Goal: Task Accomplishment & Management: Manage account settings

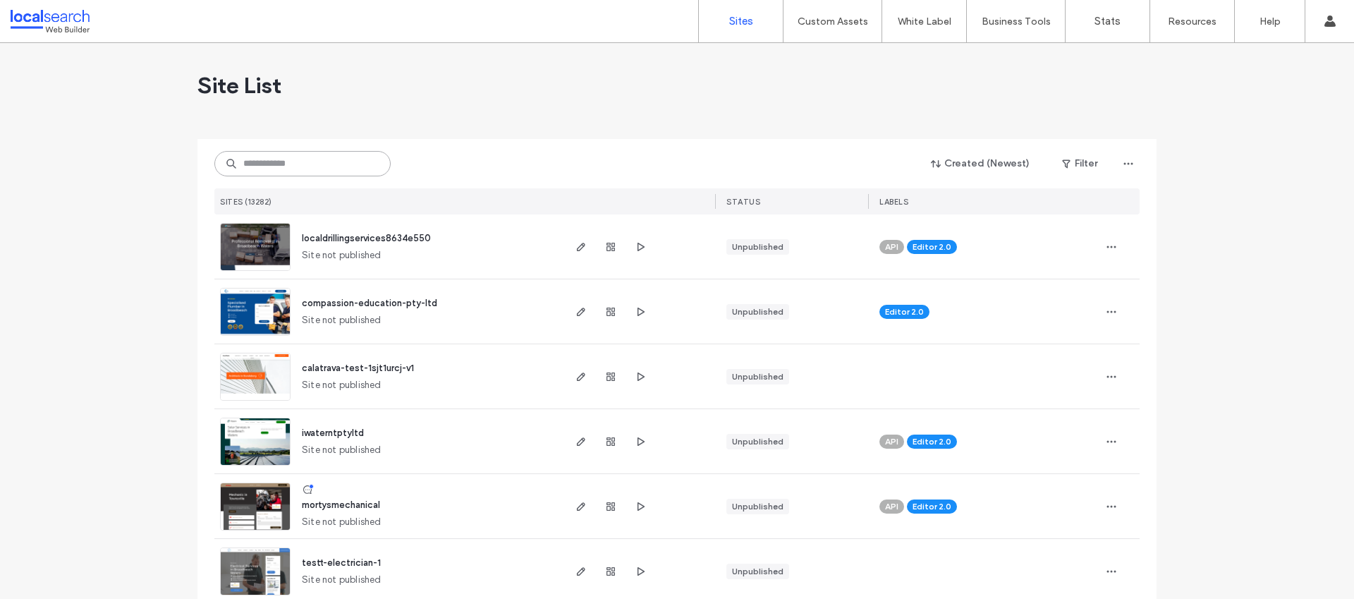
click at [303, 166] on input at bounding box center [302, 163] width 176 height 25
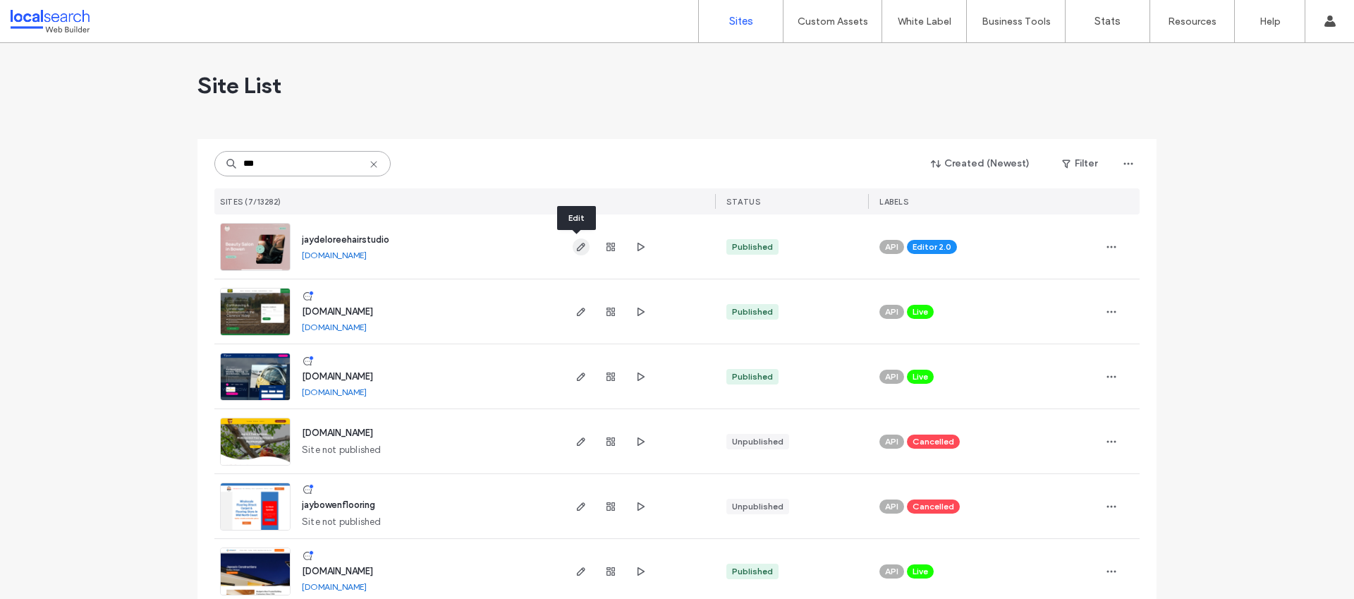
type input "***"
click at [577, 248] on use "button" at bounding box center [581, 247] width 8 height 8
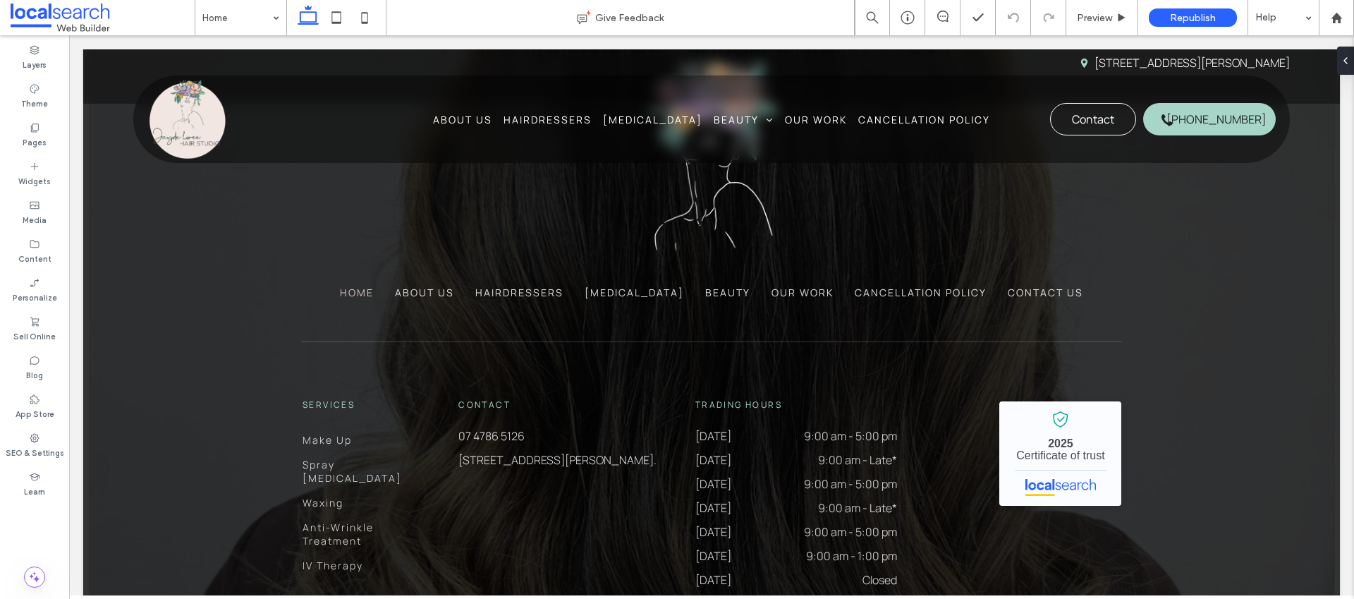
scroll to position [4652, 0]
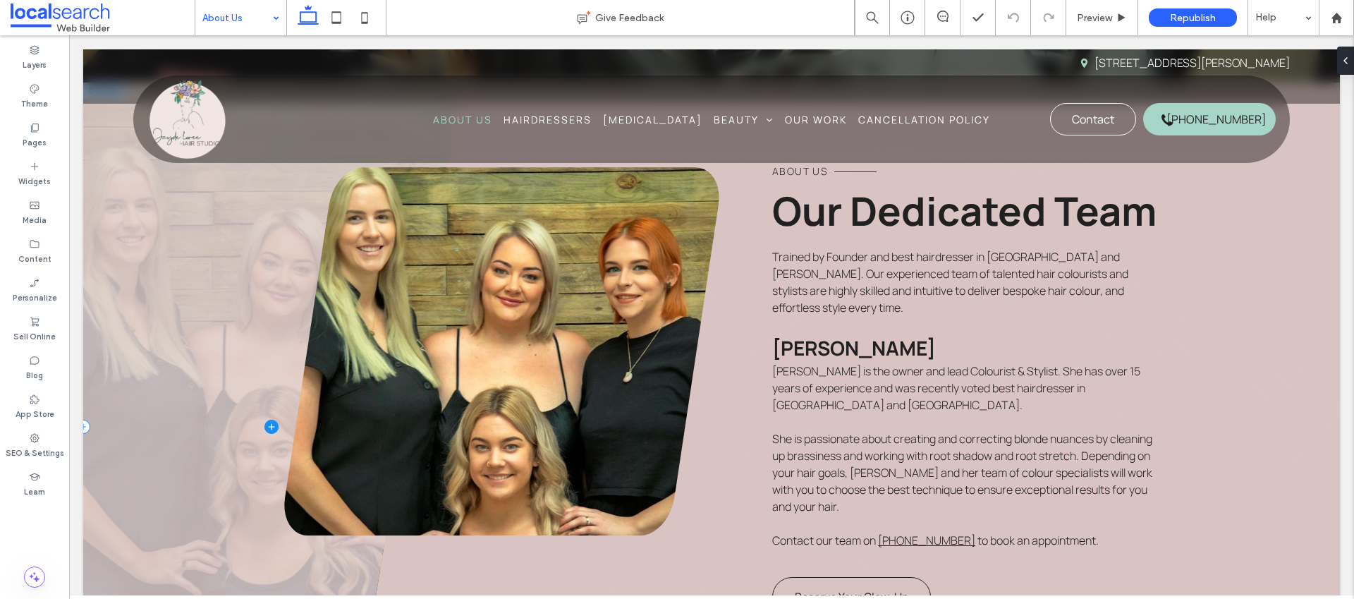
scroll to position [407, 0]
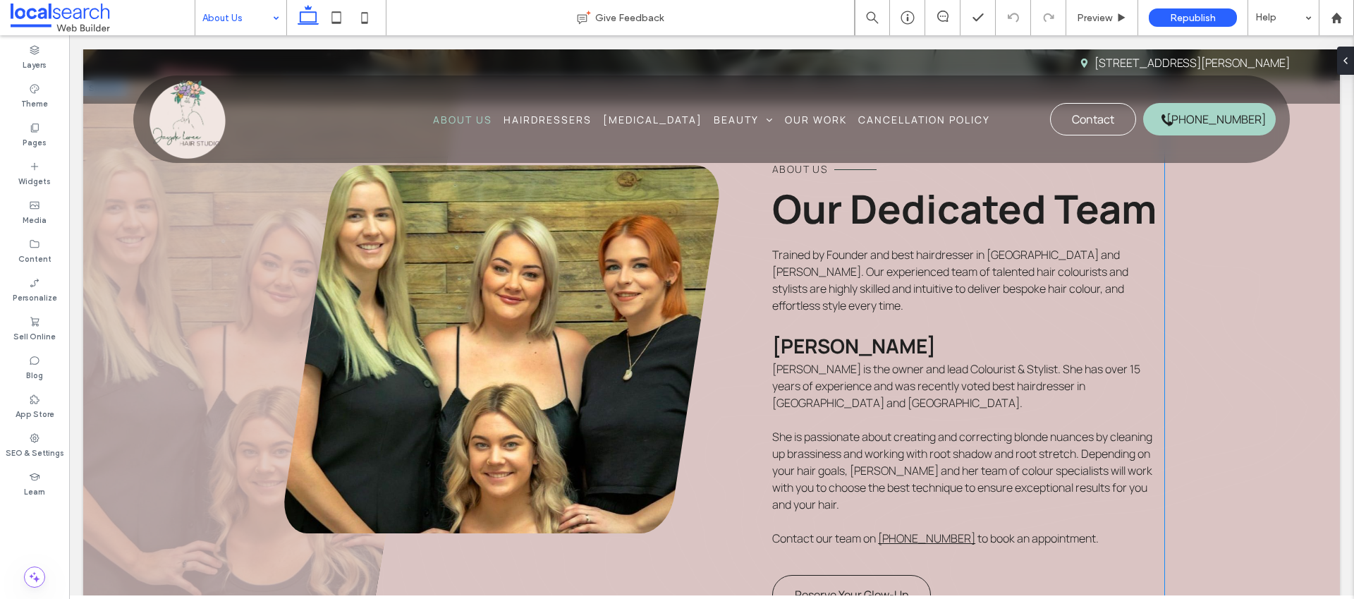
click at [468, 310] on link at bounding box center [501, 349] width 435 height 368
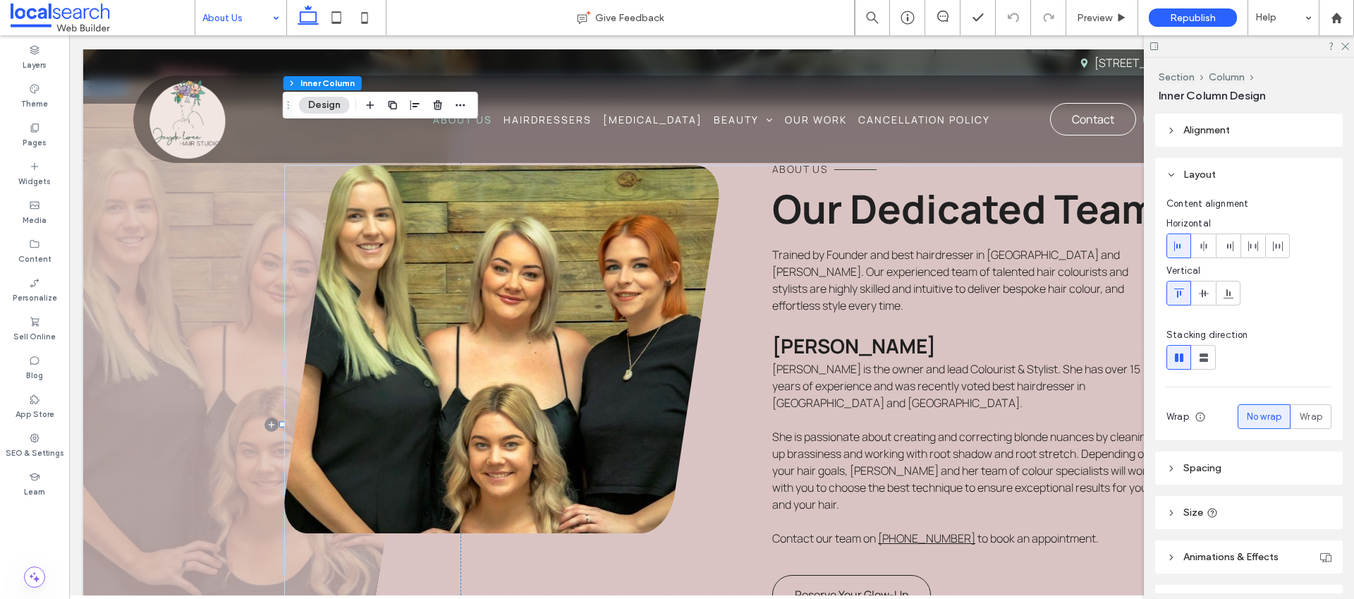
click at [423, 287] on link at bounding box center [501, 349] width 435 height 368
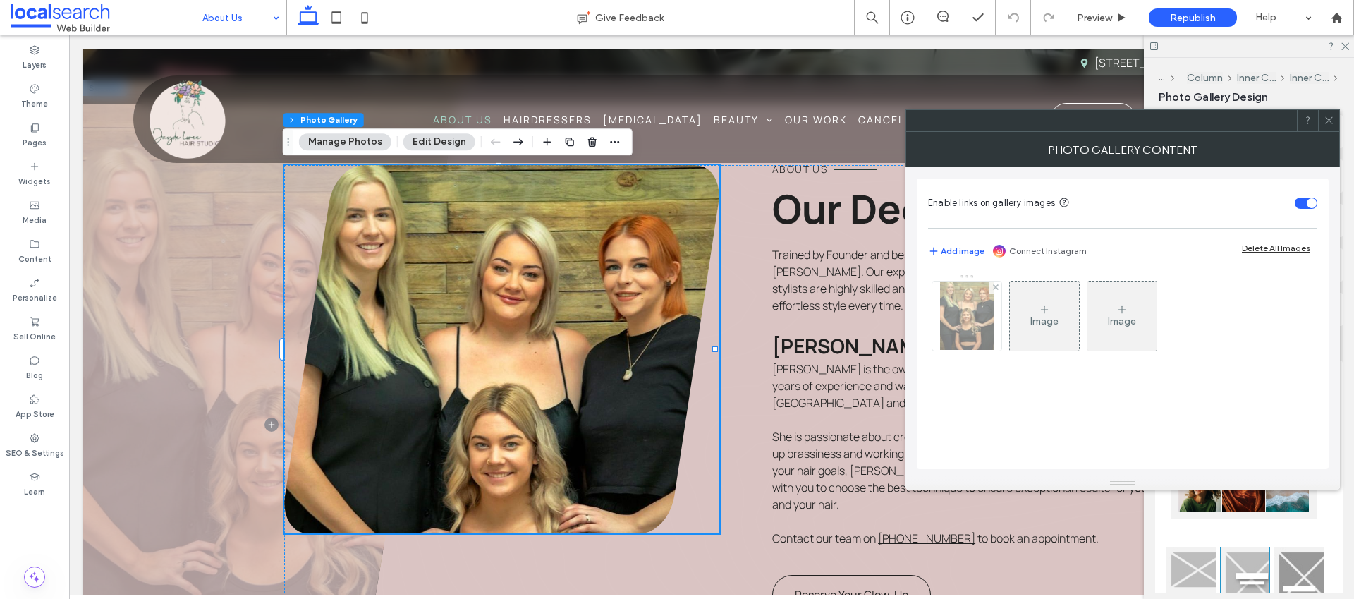
click at [981, 308] on div at bounding box center [967, 315] width 69 height 69
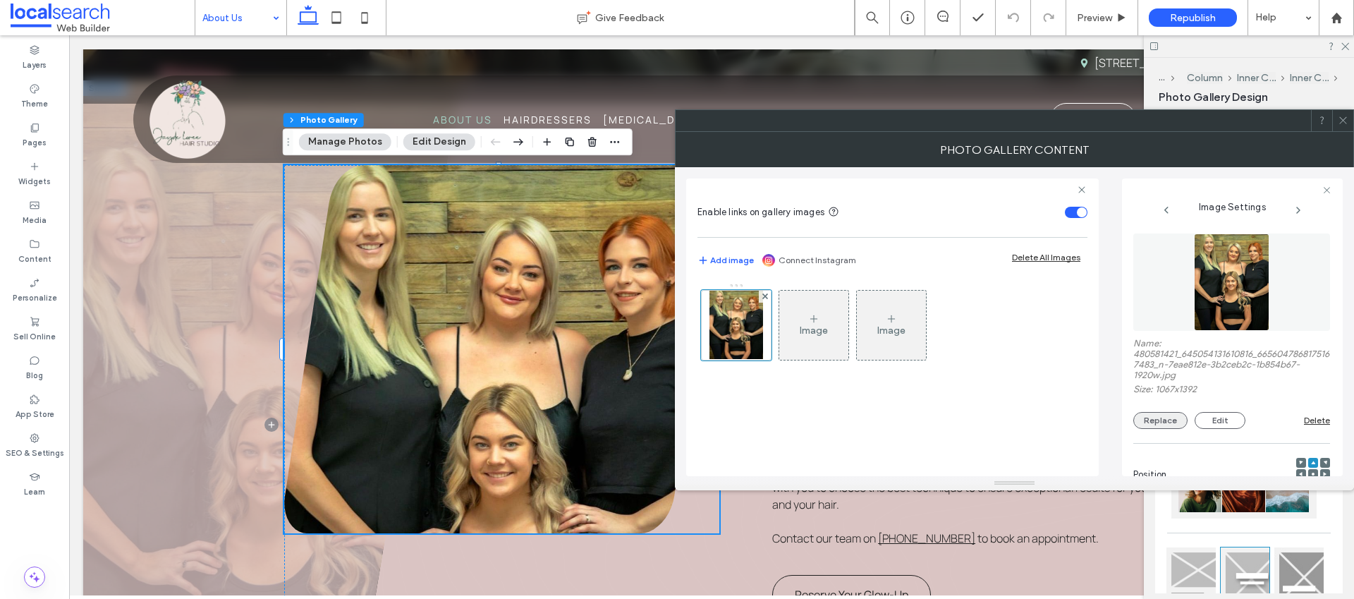
click at [1182, 414] on button "Replace" at bounding box center [1161, 420] width 54 height 17
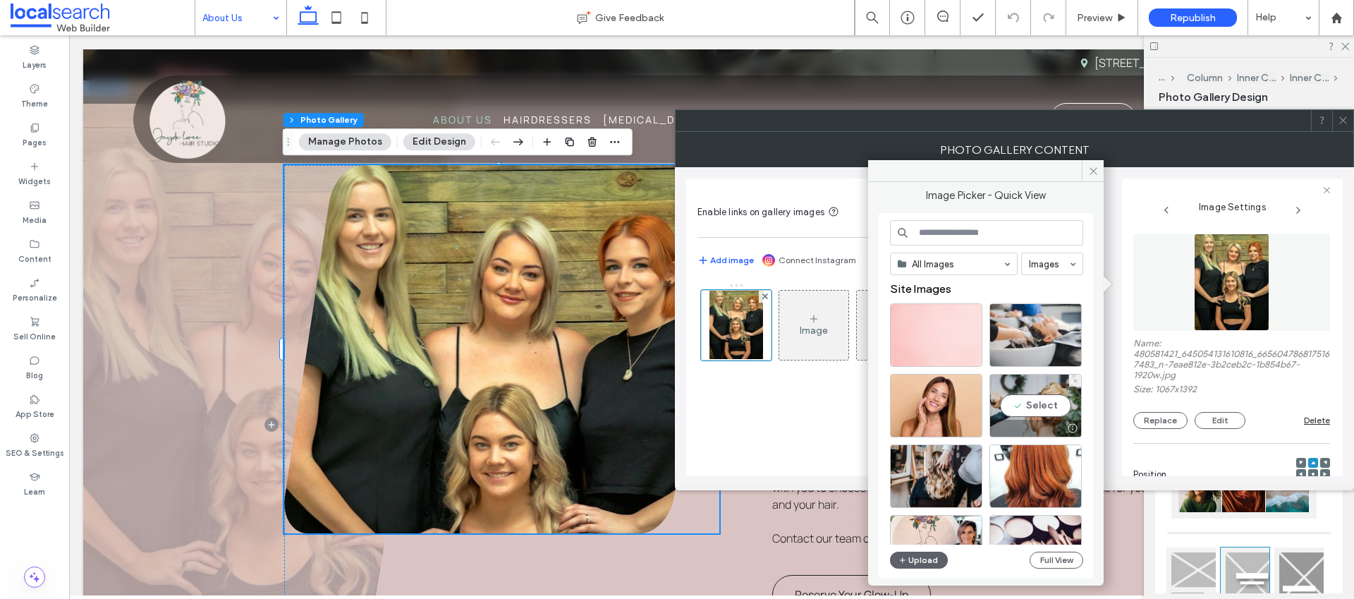
drag, startPoint x: 1047, startPoint y: 415, endPoint x: 1050, endPoint y: 407, distance: 8.9
click at [1046, 415] on div "Select" at bounding box center [1036, 405] width 92 height 63
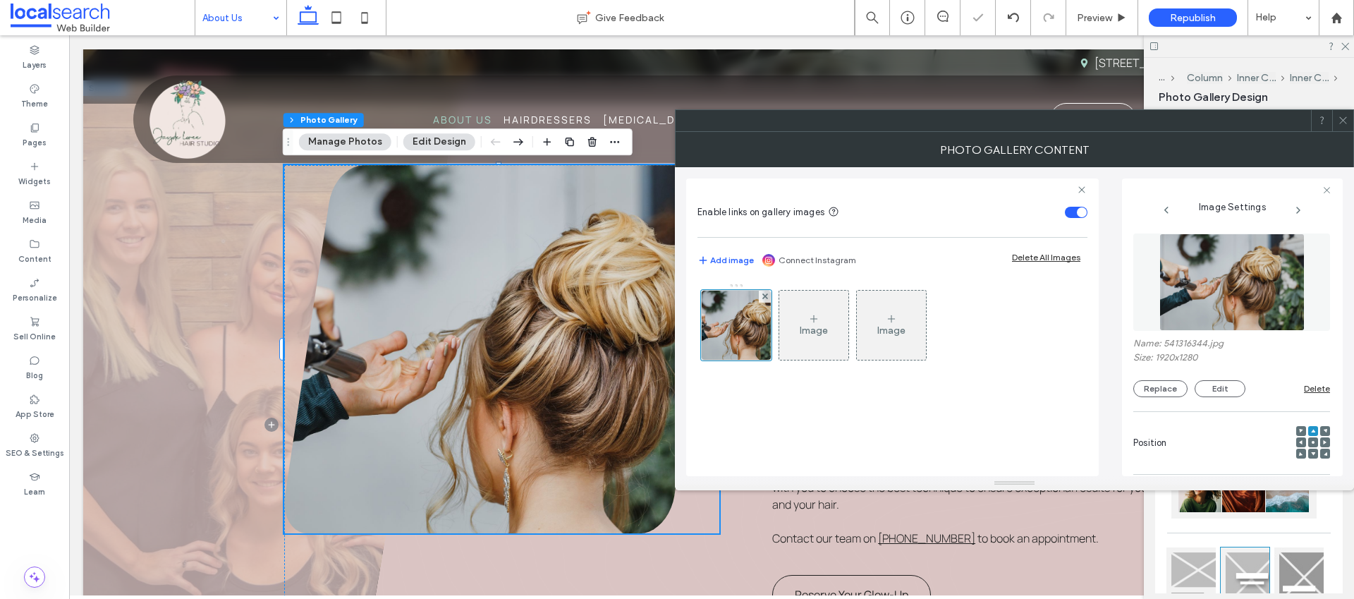
click at [1343, 126] on span at bounding box center [1343, 120] width 11 height 21
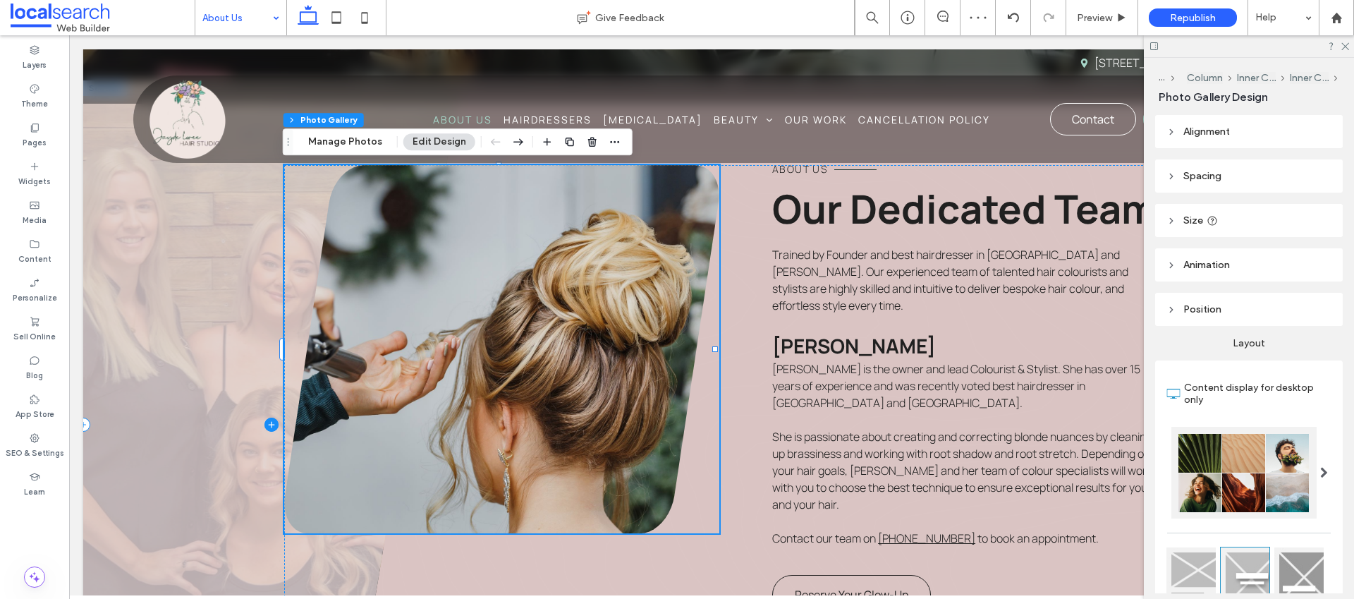
click at [216, 311] on span at bounding box center [271, 424] width 377 height 688
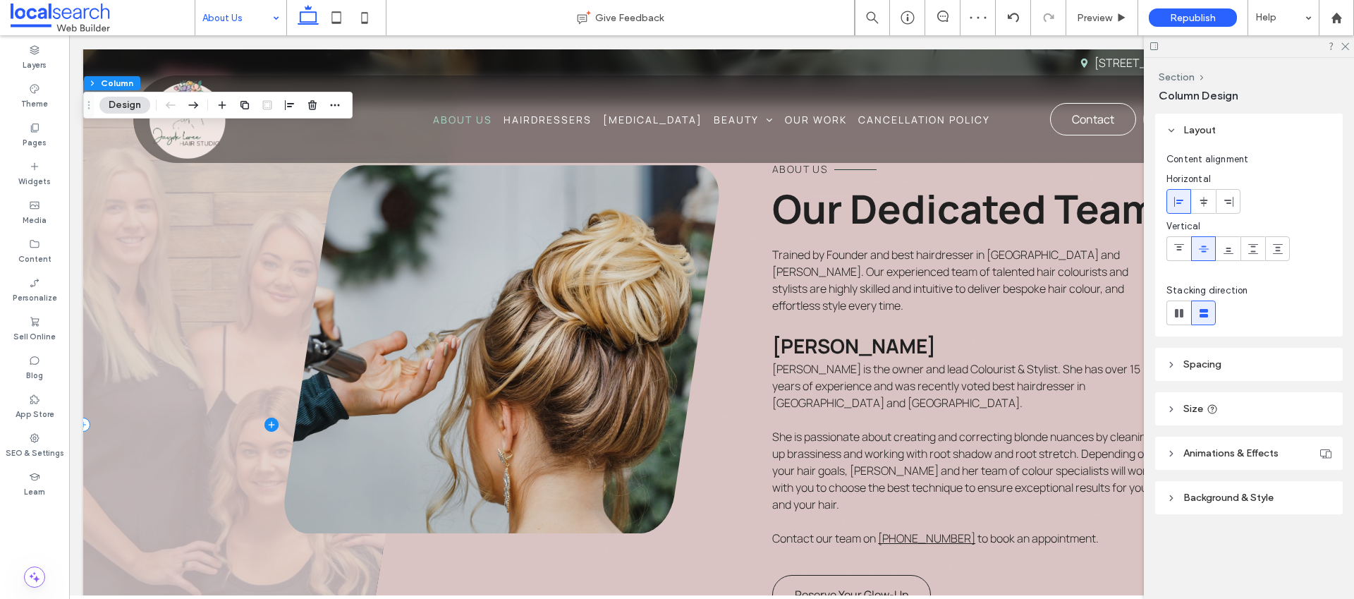
click at [216, 311] on span at bounding box center [271, 424] width 377 height 688
click at [182, 401] on span at bounding box center [271, 424] width 377 height 688
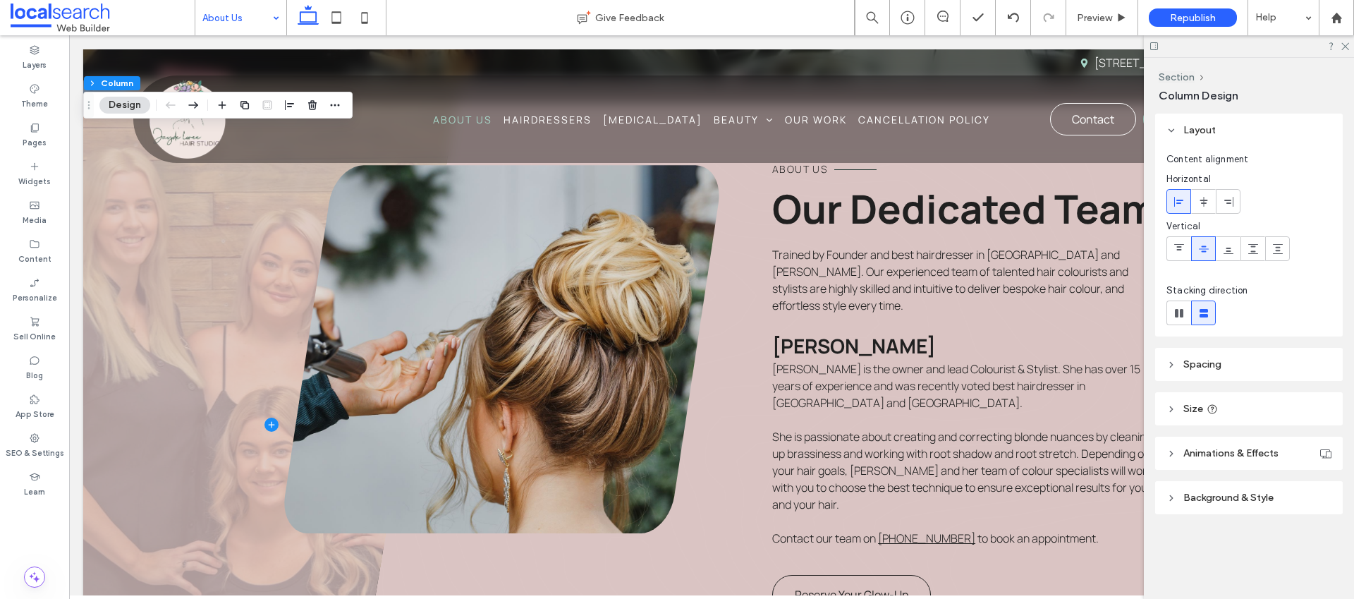
click at [1202, 497] on span "Background & Style" at bounding box center [1229, 498] width 90 height 12
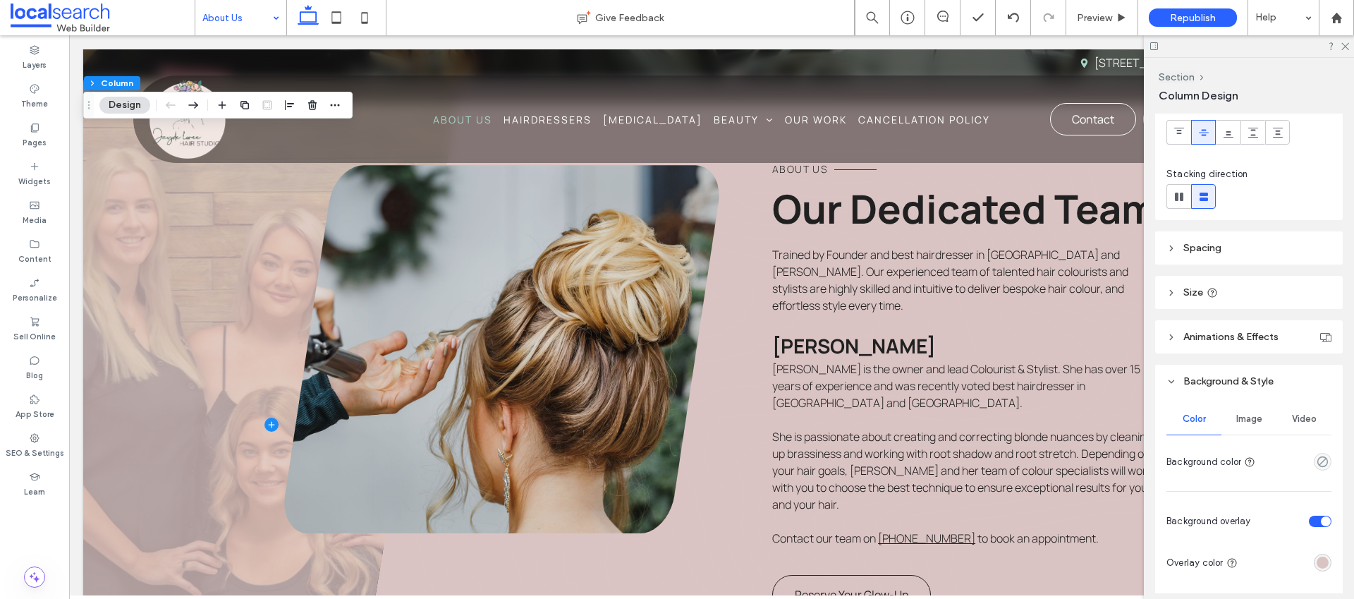
click at [1243, 425] on div "Image" at bounding box center [1249, 418] width 55 height 31
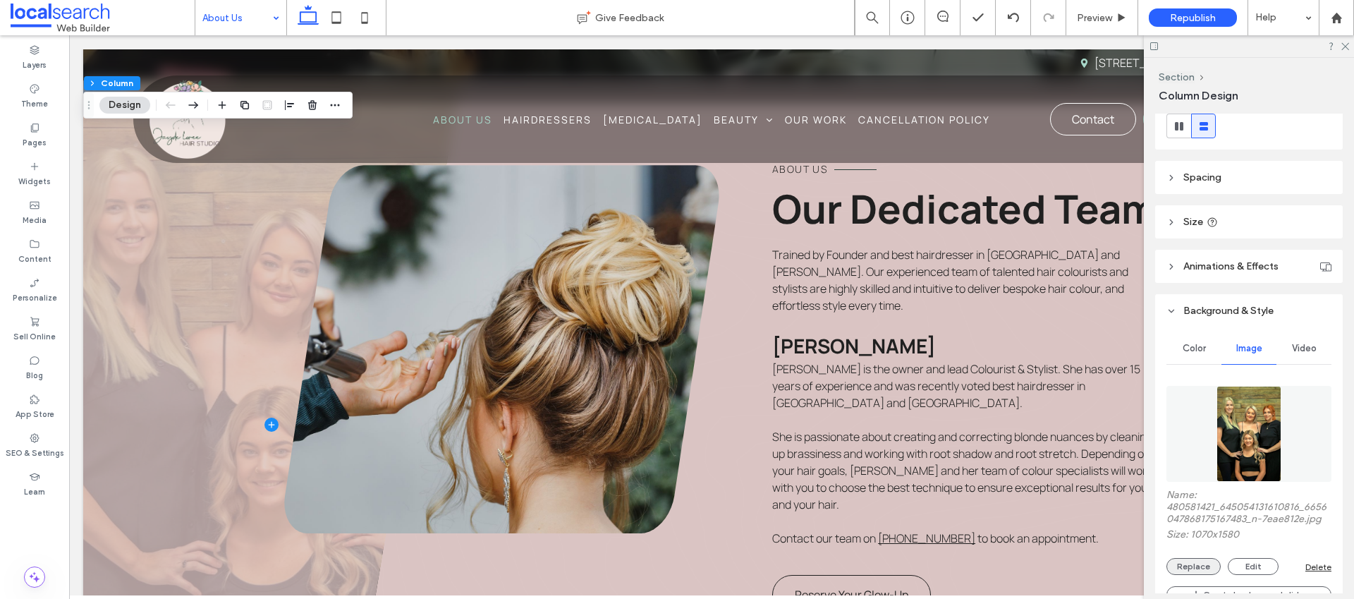
scroll to position [199, 0]
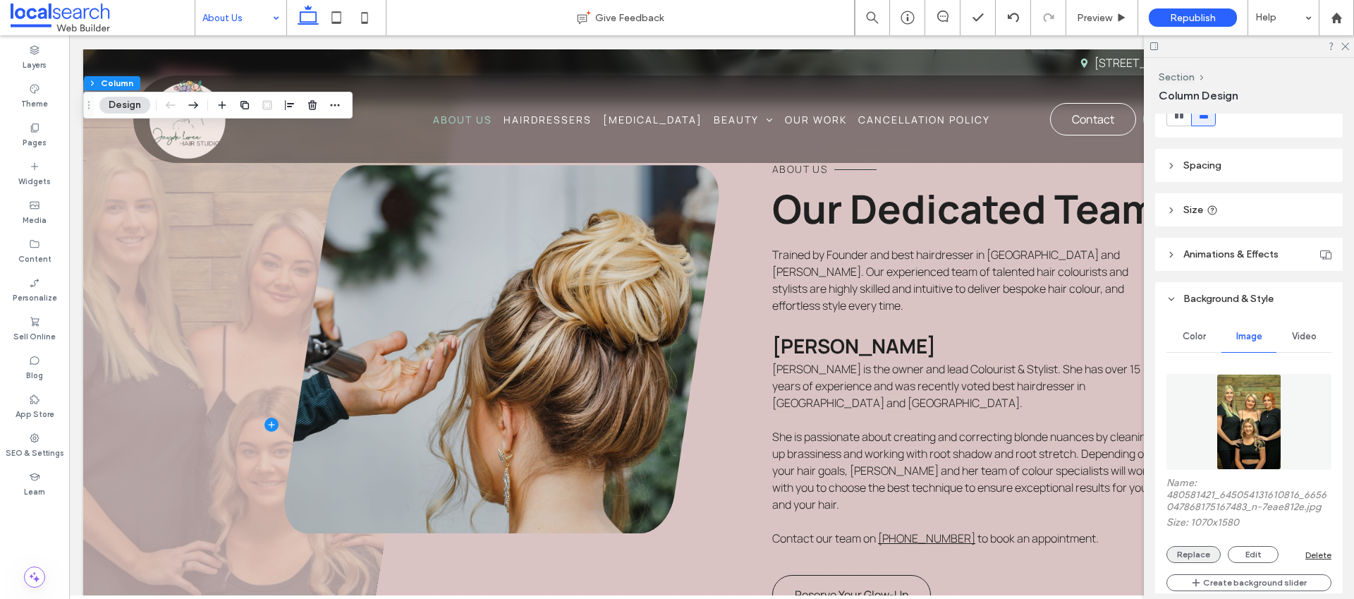
click at [1201, 563] on button "Replace" at bounding box center [1194, 554] width 54 height 17
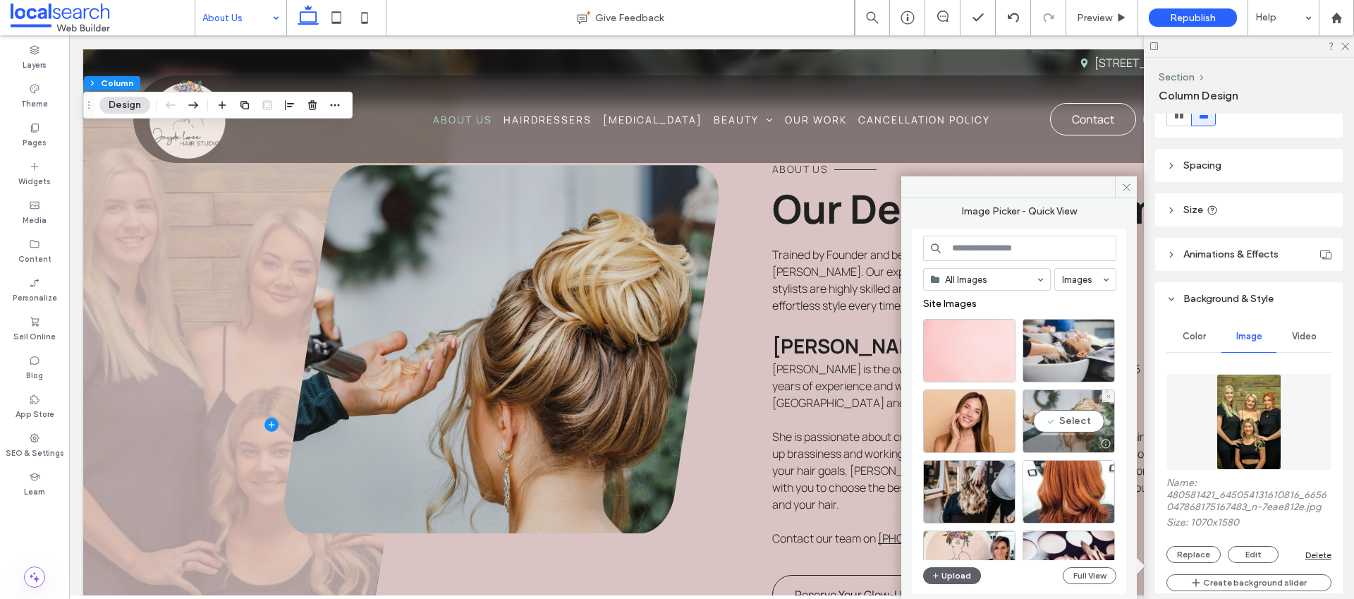
drag, startPoint x: 1080, startPoint y: 440, endPoint x: 1025, endPoint y: 342, distance: 112.4
click at [1080, 440] on div at bounding box center [1069, 443] width 91 height 17
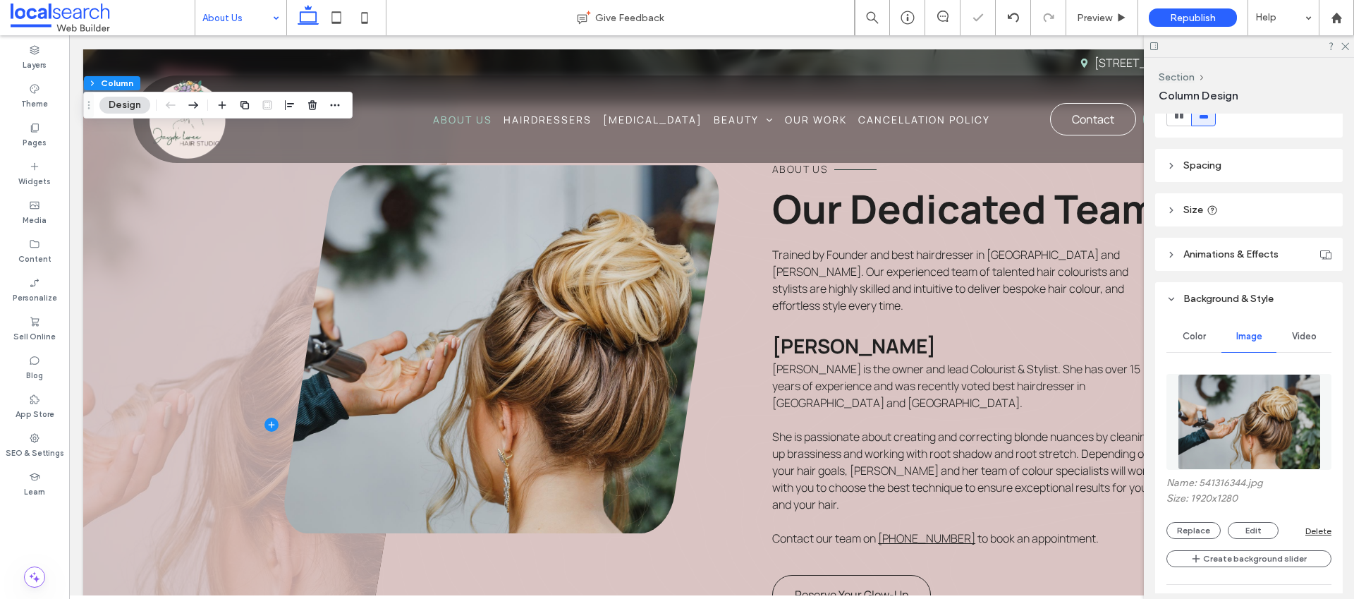
click at [1345, 50] on div at bounding box center [1249, 46] width 210 height 22
drag, startPoint x: 1346, startPoint y: 48, endPoint x: 1254, endPoint y: 49, distance: 91.7
click at [1346, 48] on icon at bounding box center [1344, 45] width 9 height 9
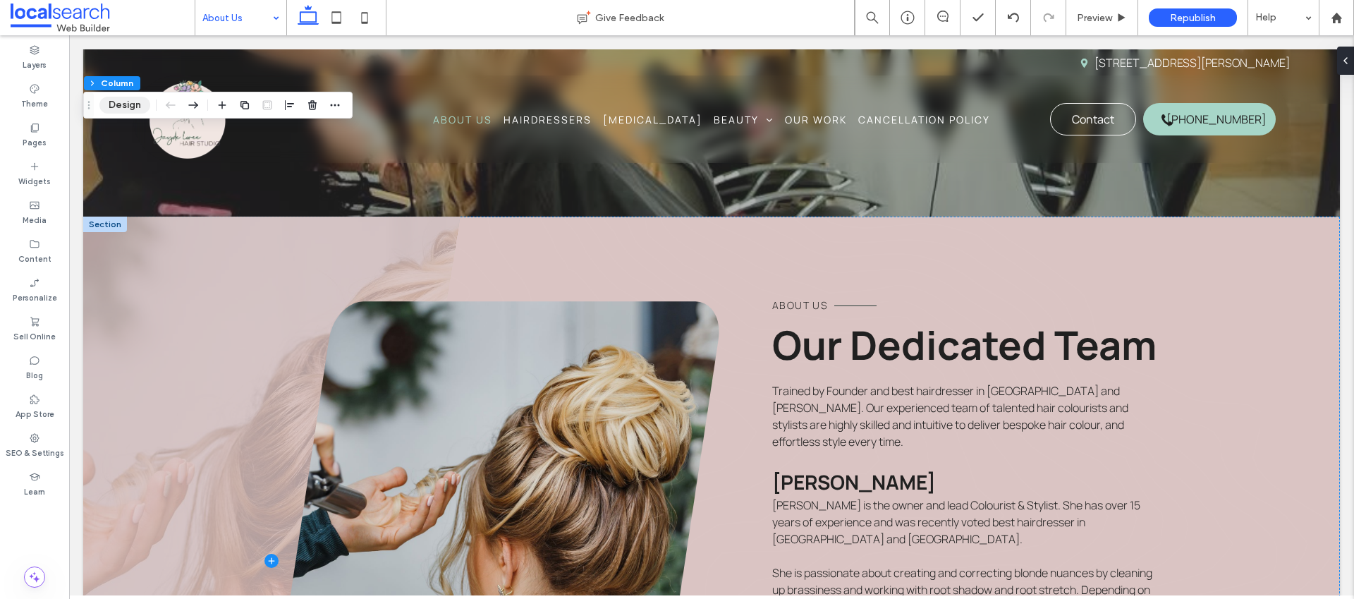
scroll to position [73, 0]
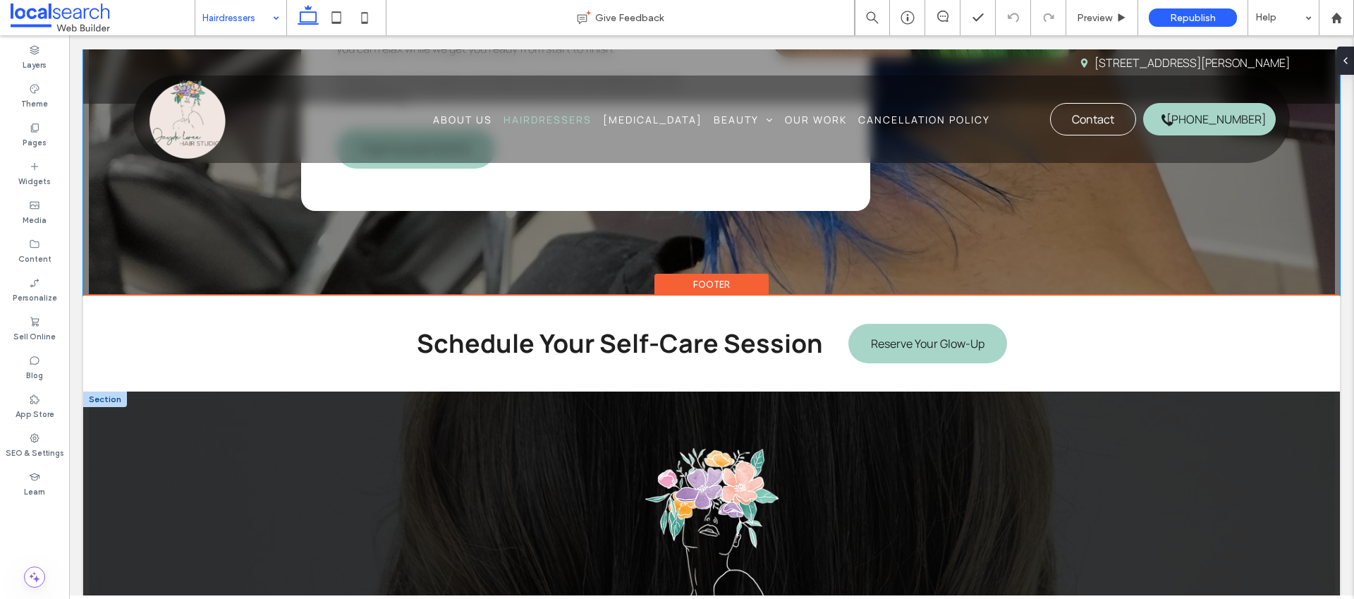
scroll to position [2225, 0]
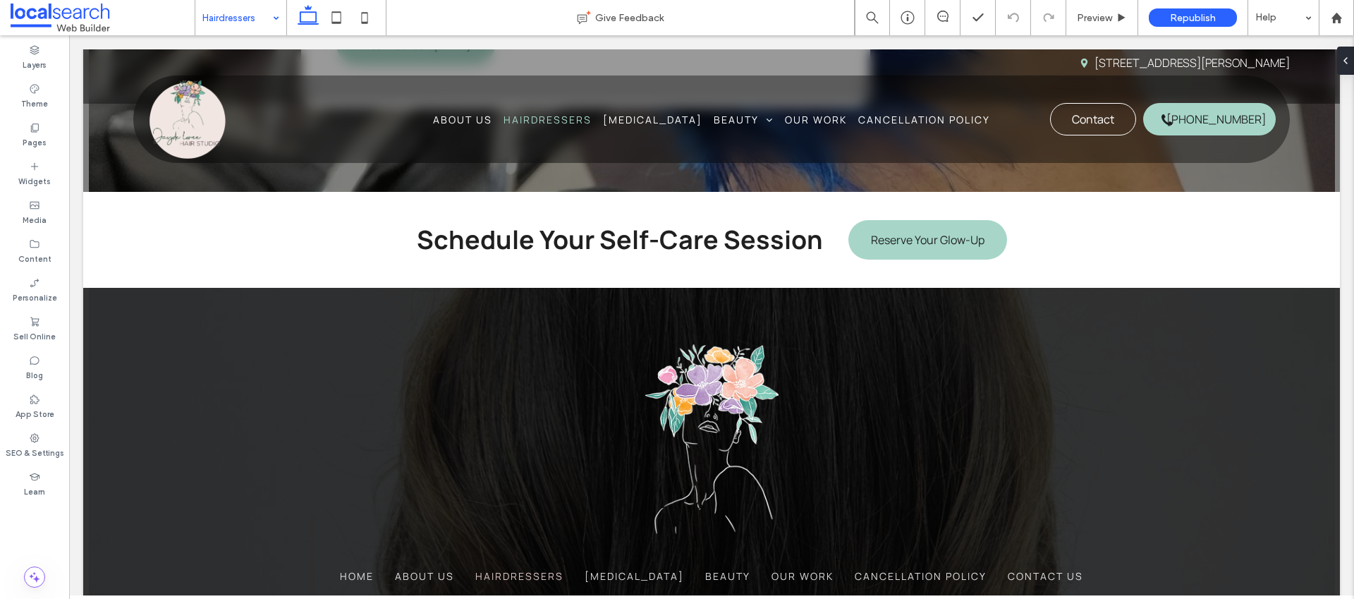
click at [231, 25] on input at bounding box center [237, 17] width 70 height 35
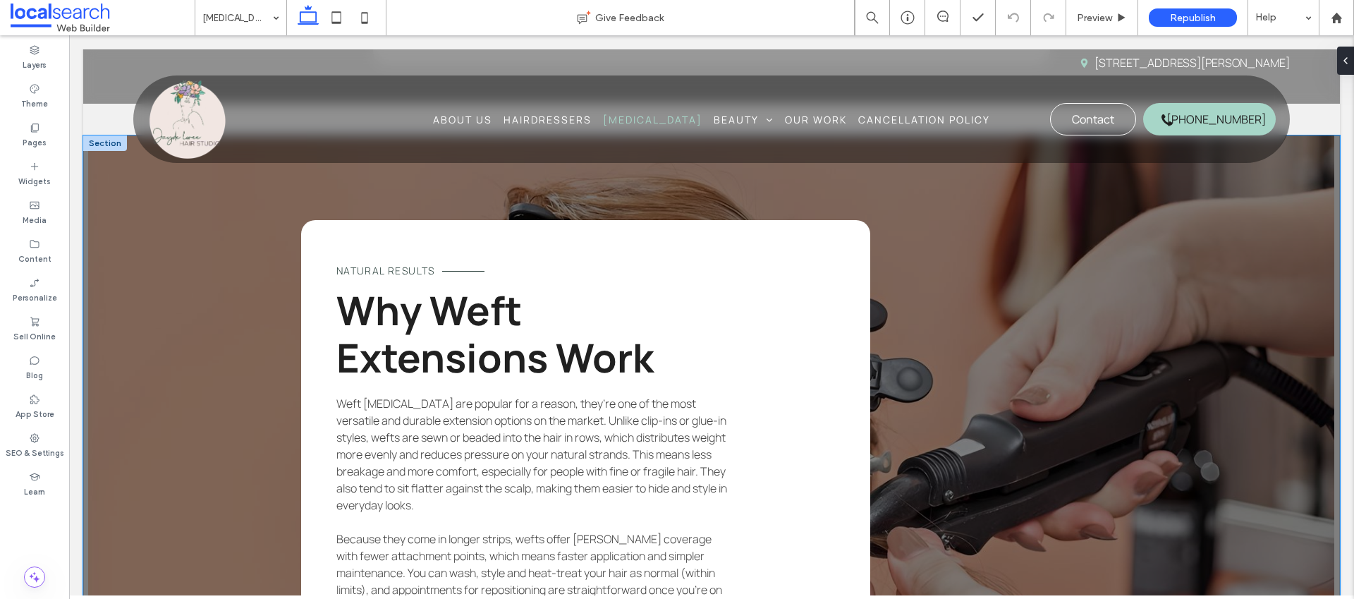
scroll to position [1488, 0]
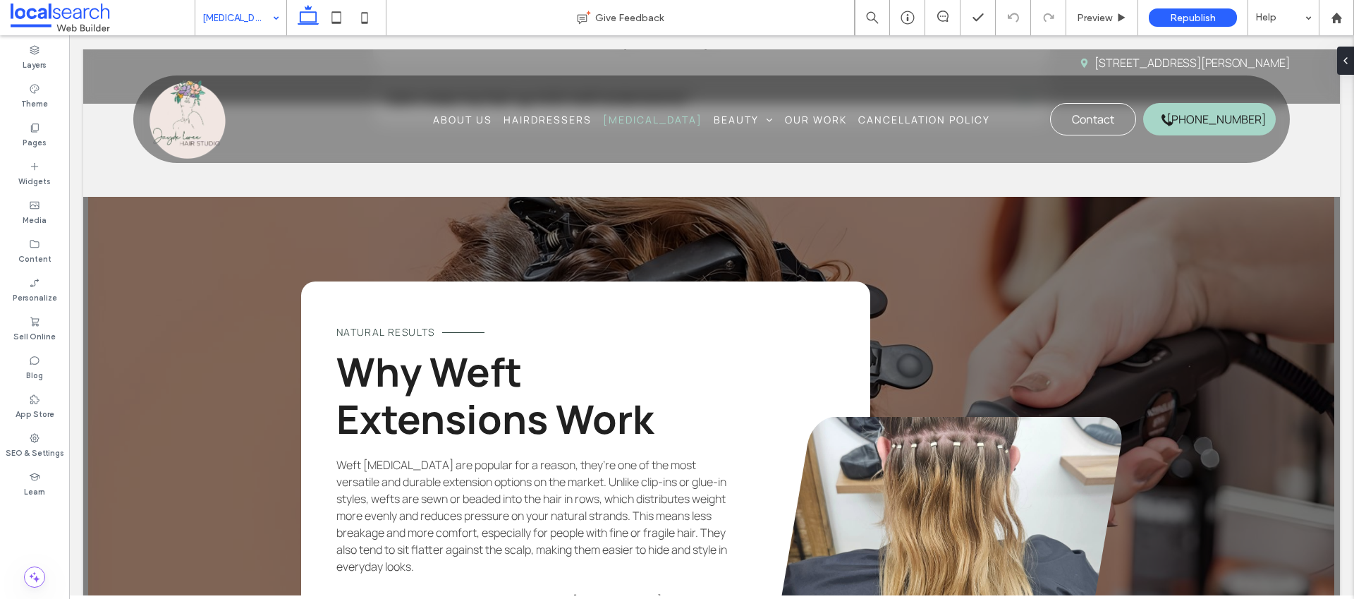
click at [233, 16] on input at bounding box center [237, 17] width 70 height 35
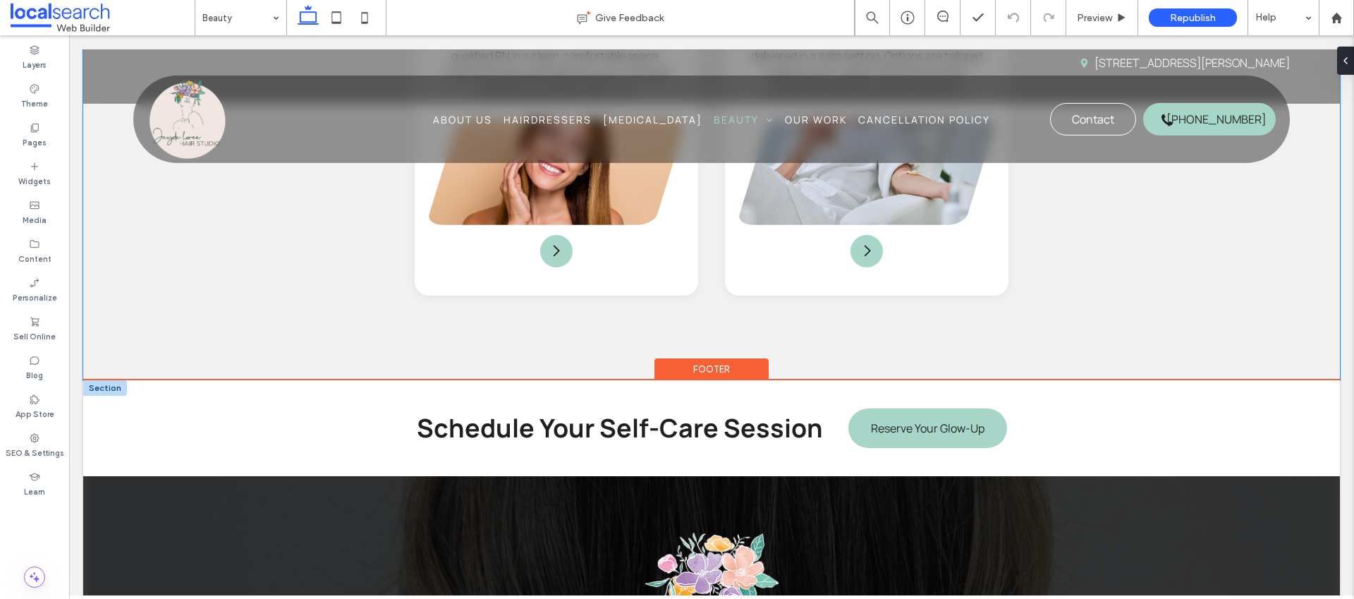
scroll to position [1972, 0]
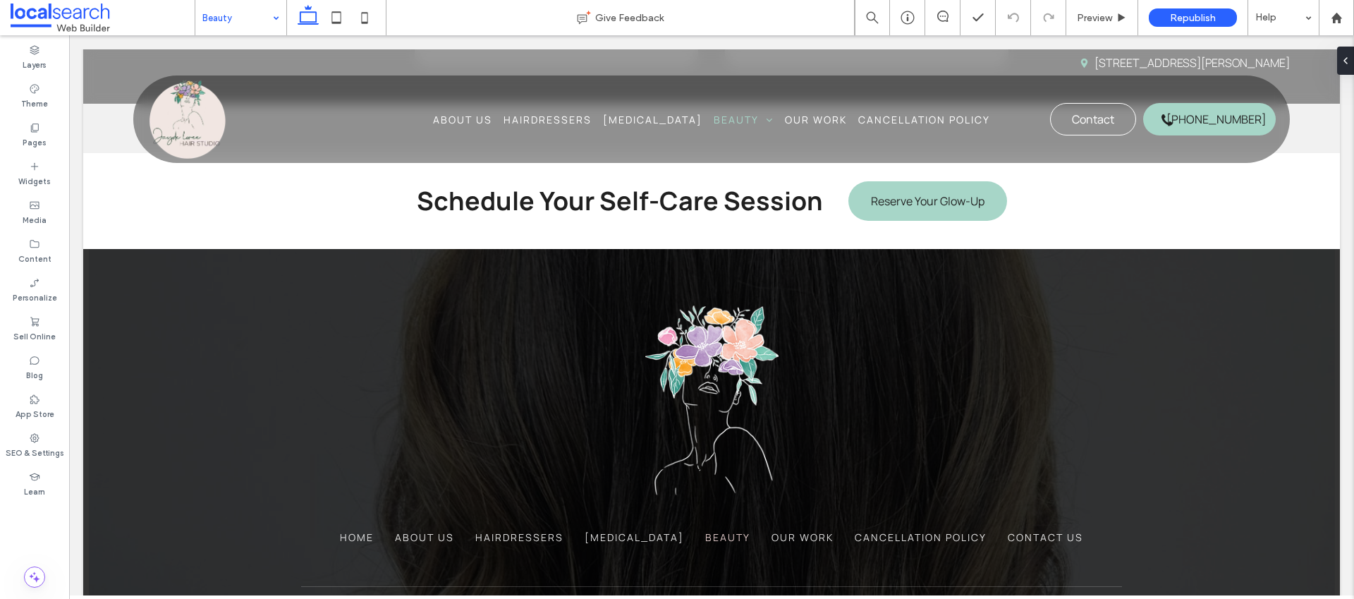
click at [262, 12] on input at bounding box center [237, 17] width 70 height 35
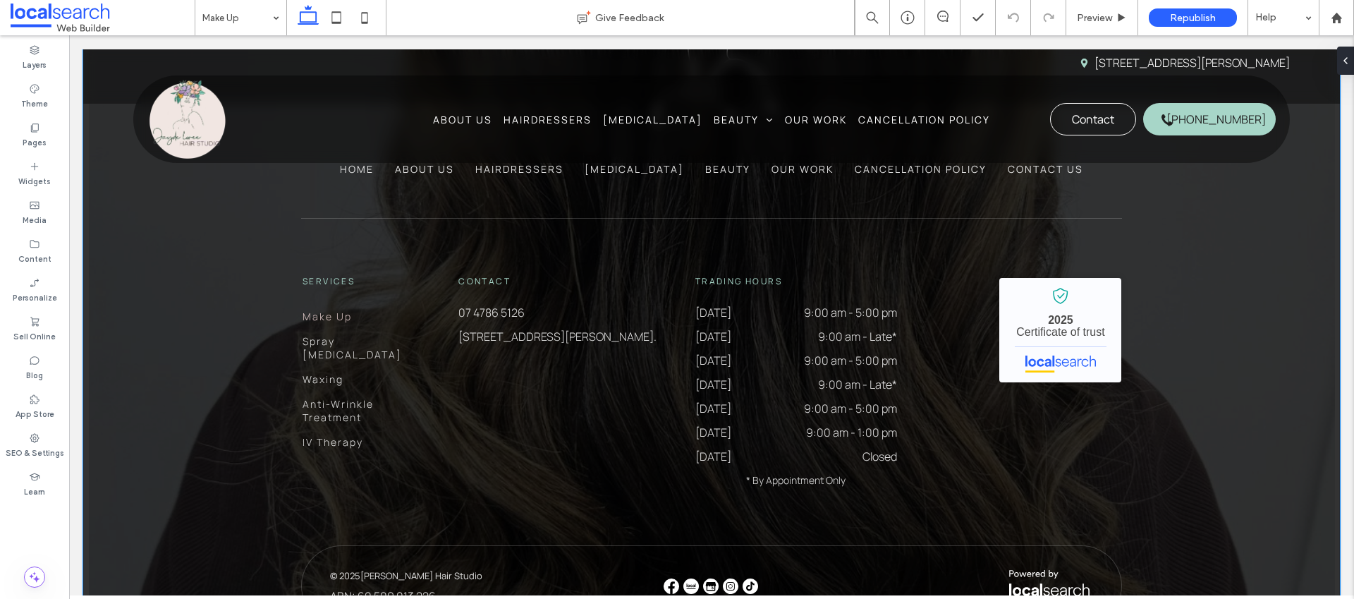
scroll to position [2556, 0]
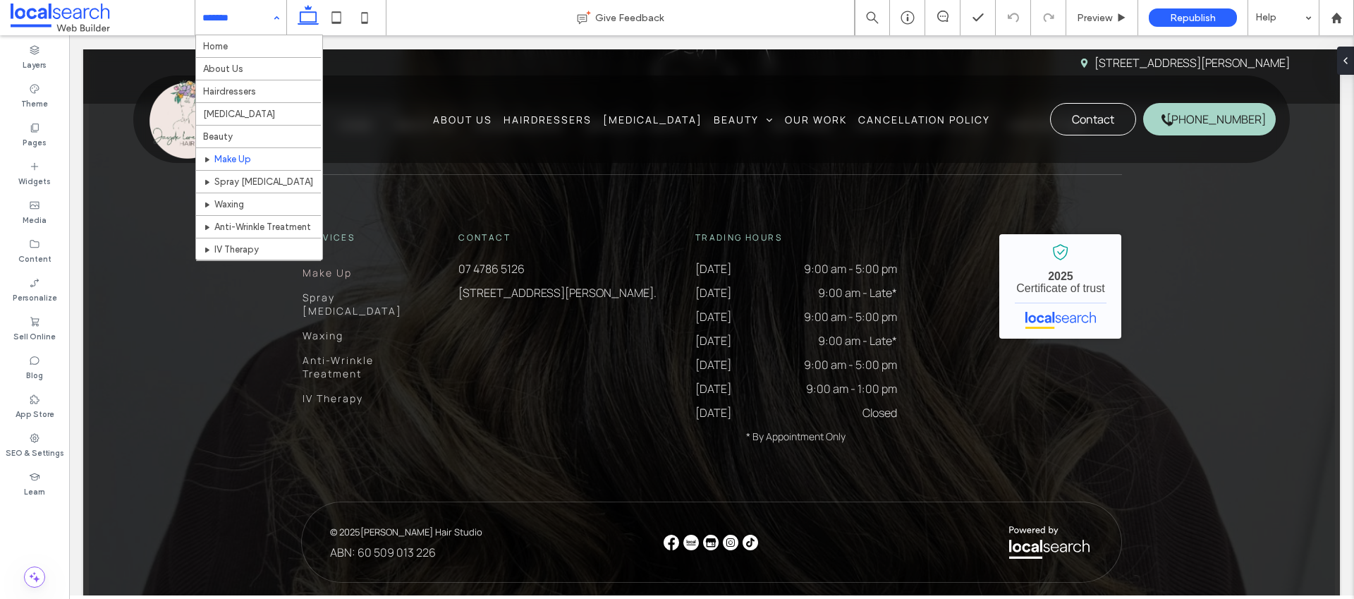
click at [232, 16] on input at bounding box center [237, 17] width 70 height 35
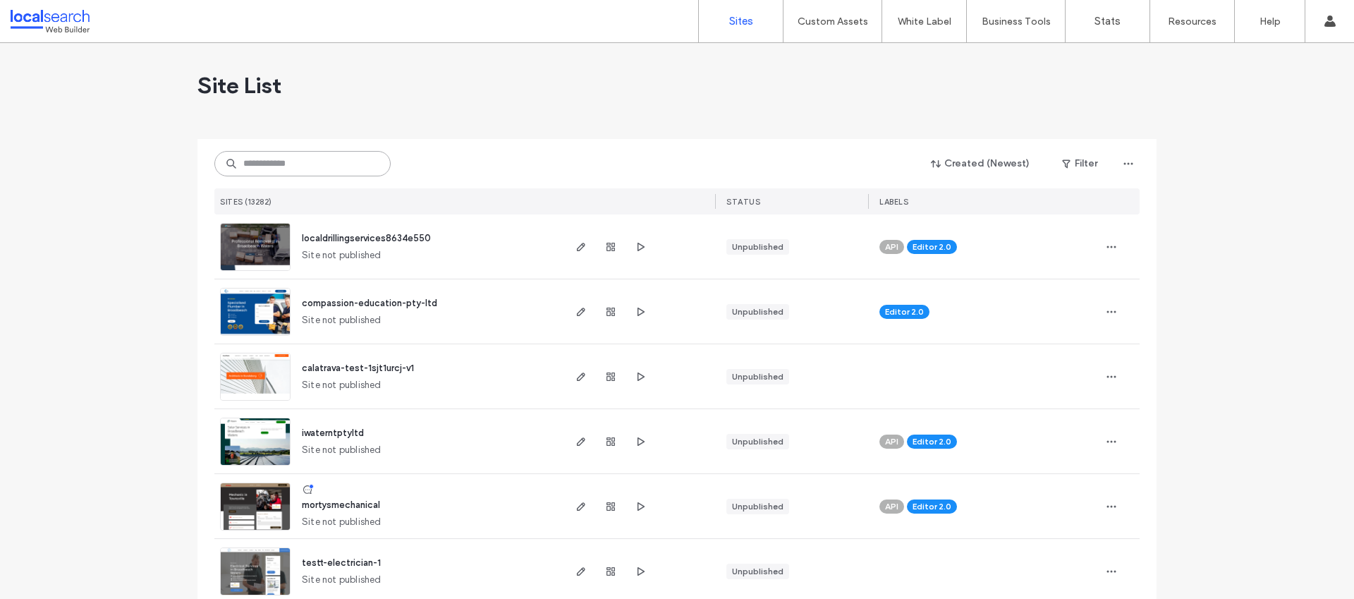
click at [324, 172] on input at bounding box center [302, 163] width 176 height 25
type input "*"
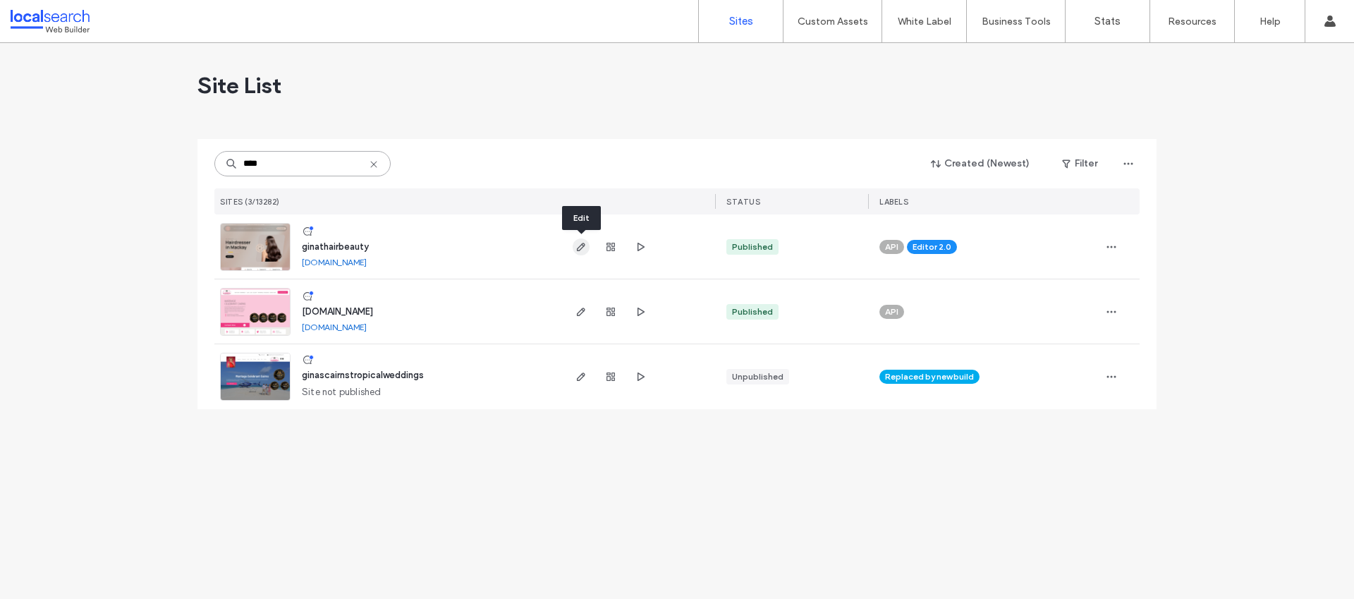
type input "****"
click at [579, 246] on use "button" at bounding box center [581, 247] width 8 height 8
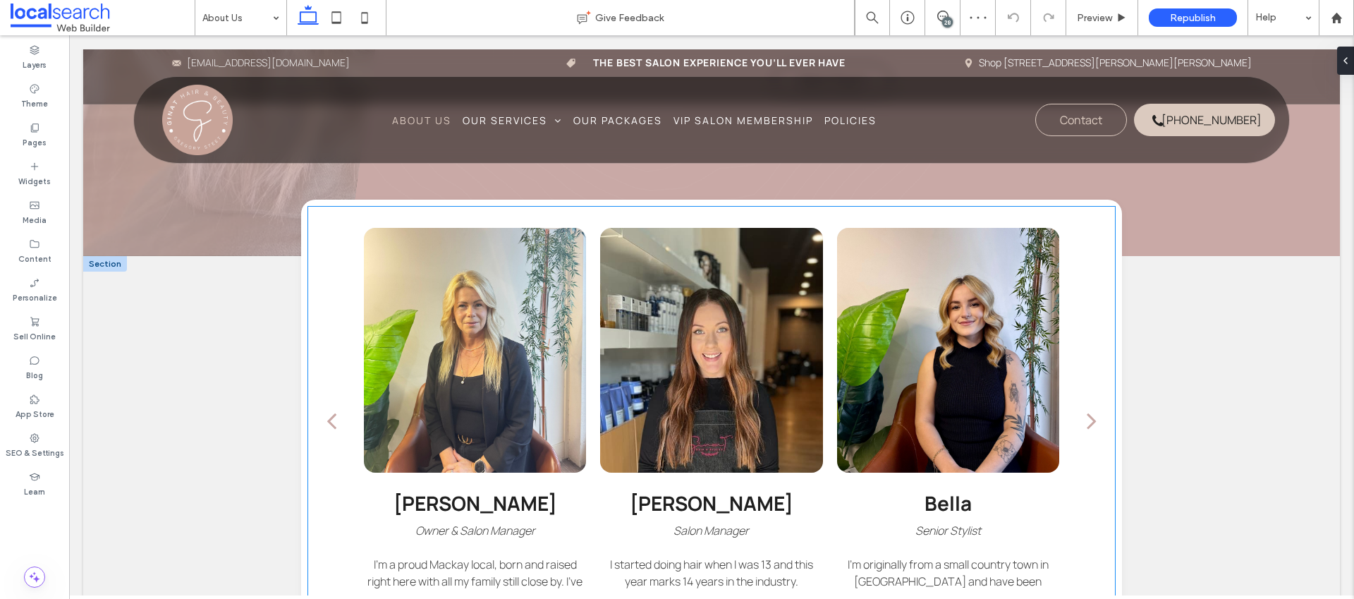
scroll to position [1061, 0]
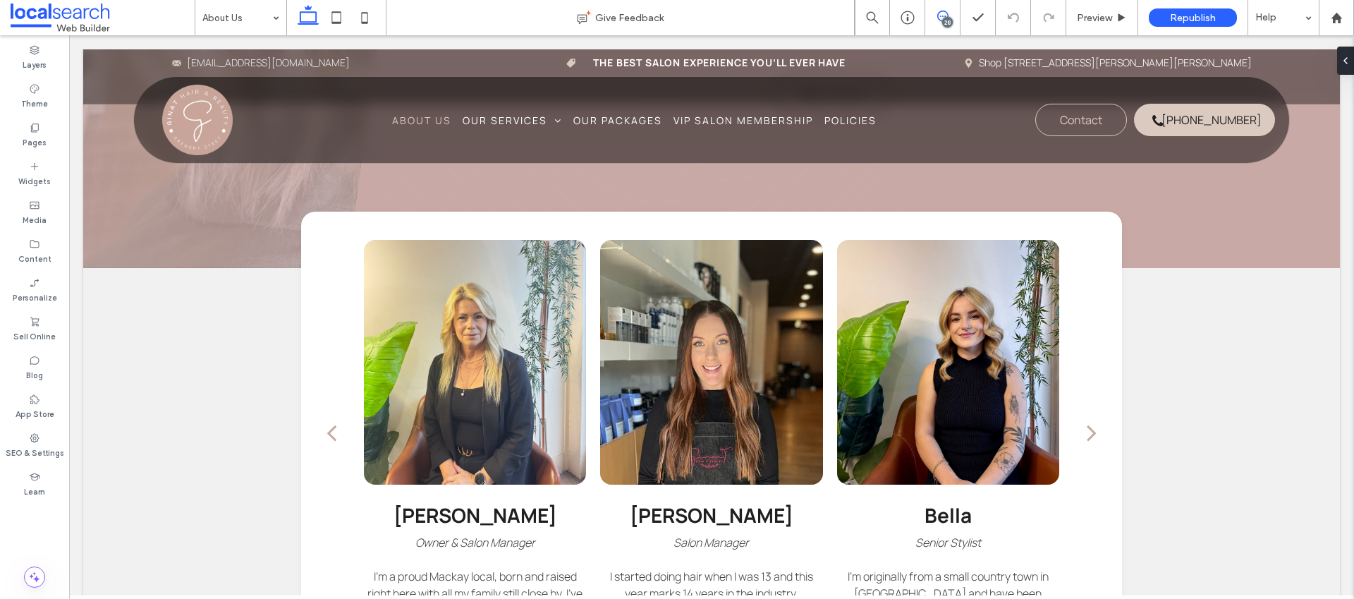
click at [947, 16] on icon at bounding box center [942, 16] width 11 height 11
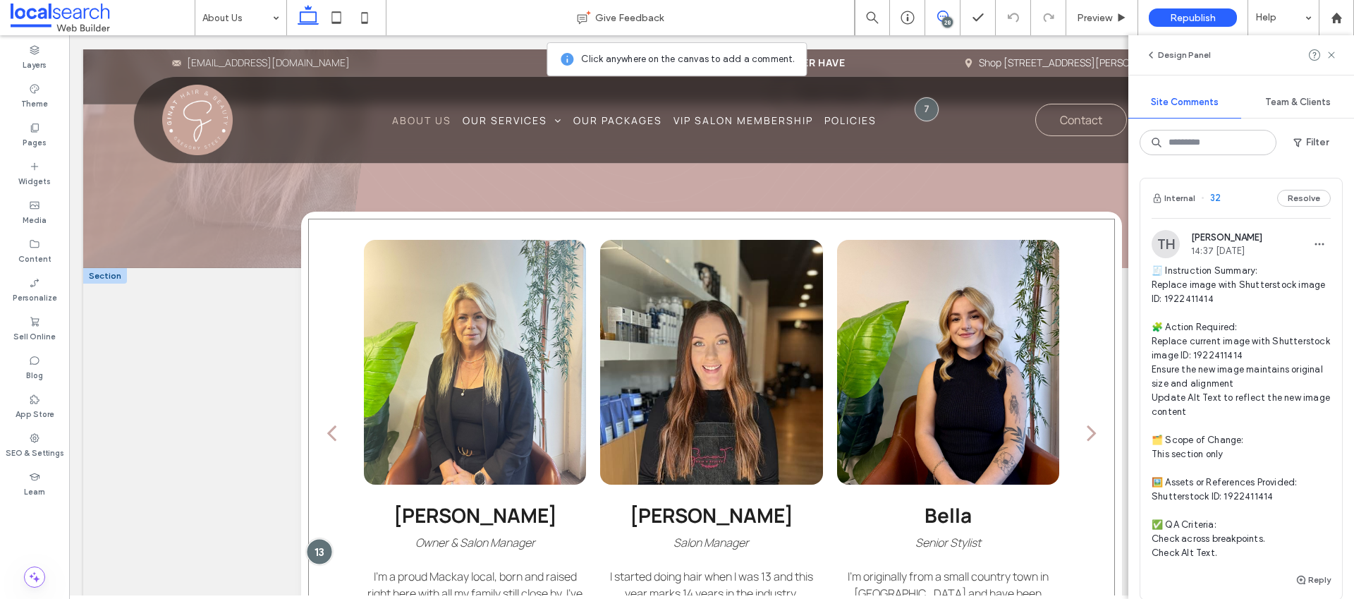
click at [311, 550] on div at bounding box center [319, 551] width 26 height 26
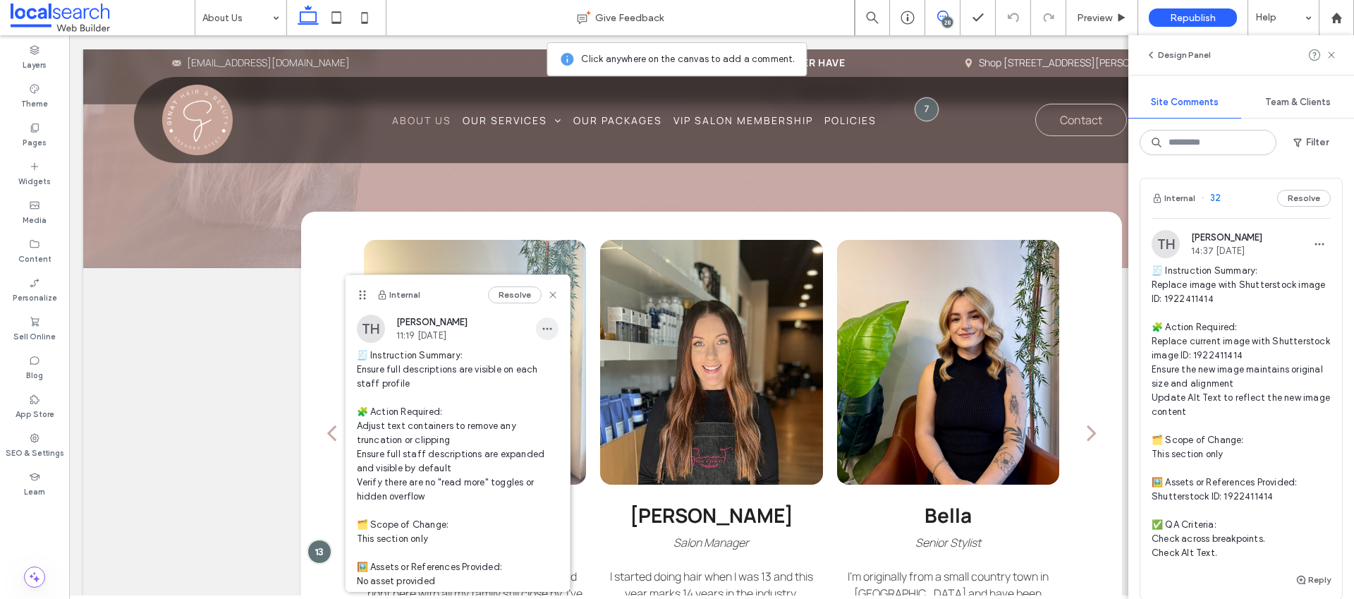
click at [542, 323] on icon "button" at bounding box center [547, 328] width 11 height 11
click at [553, 356] on div "Edit" at bounding box center [589, 365] width 126 height 27
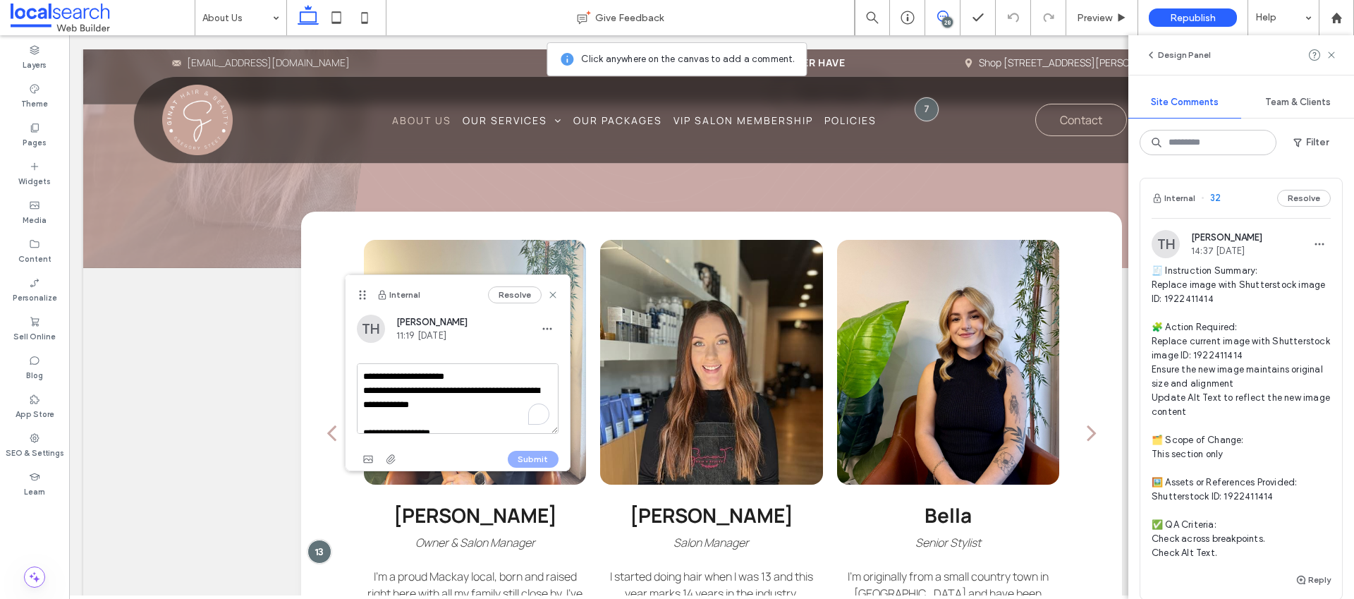
scroll to position [188, 0]
type textarea "**********"
click at [547, 454] on button "Submit" at bounding box center [533, 459] width 51 height 17
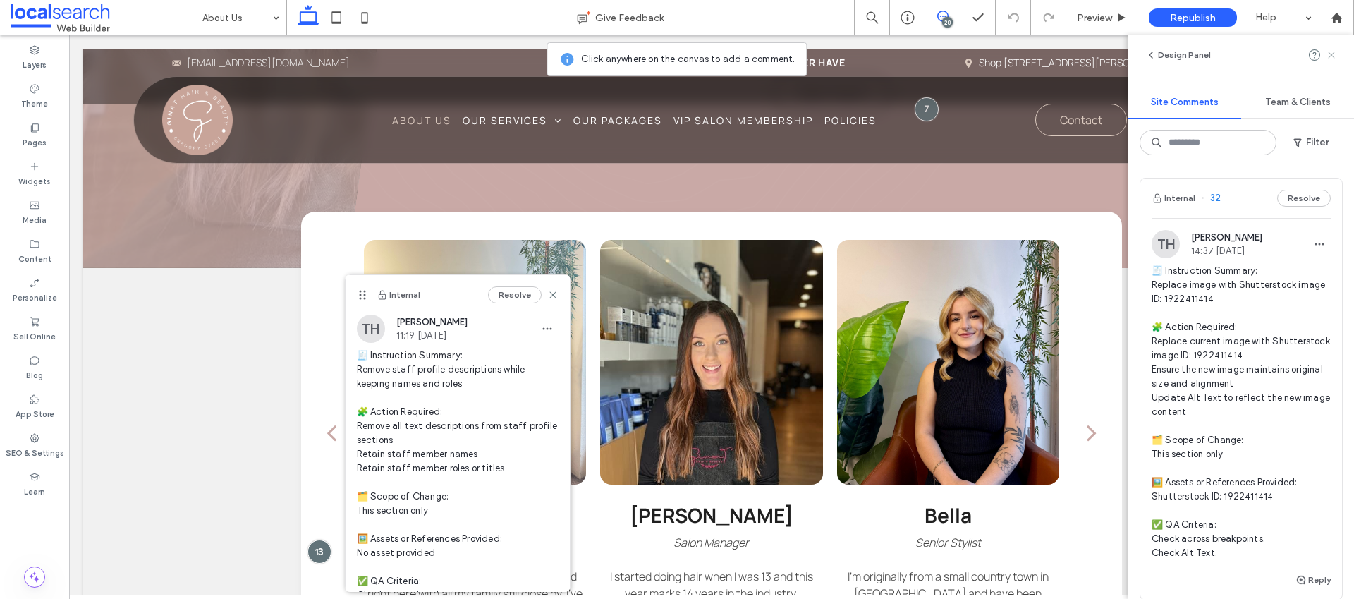
click at [1334, 50] on icon at bounding box center [1331, 54] width 11 height 11
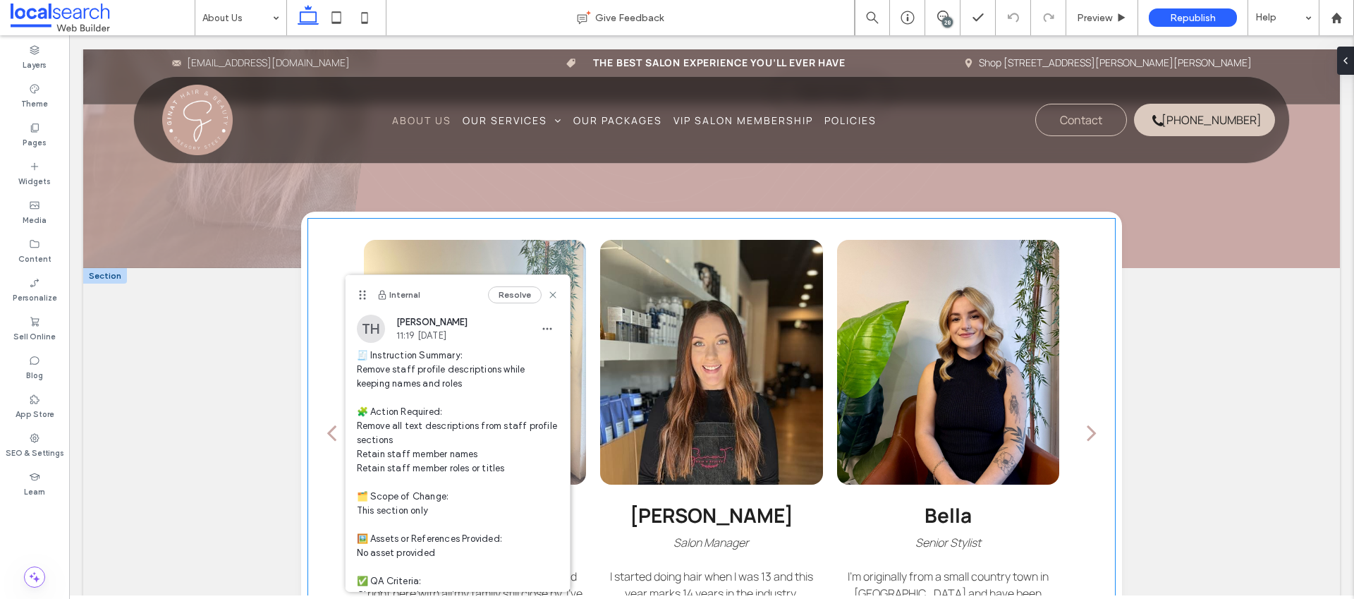
click at [656, 399] on div at bounding box center [711, 362] width 222 height 245
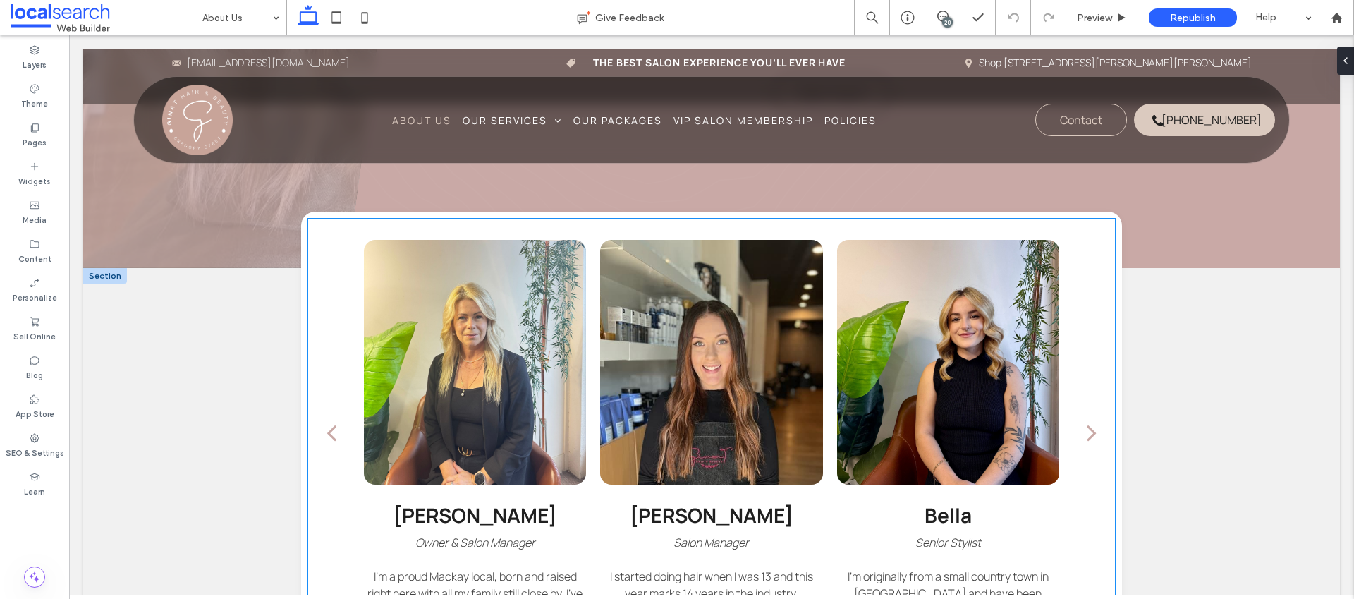
click at [656, 399] on div at bounding box center [711, 362] width 222 height 245
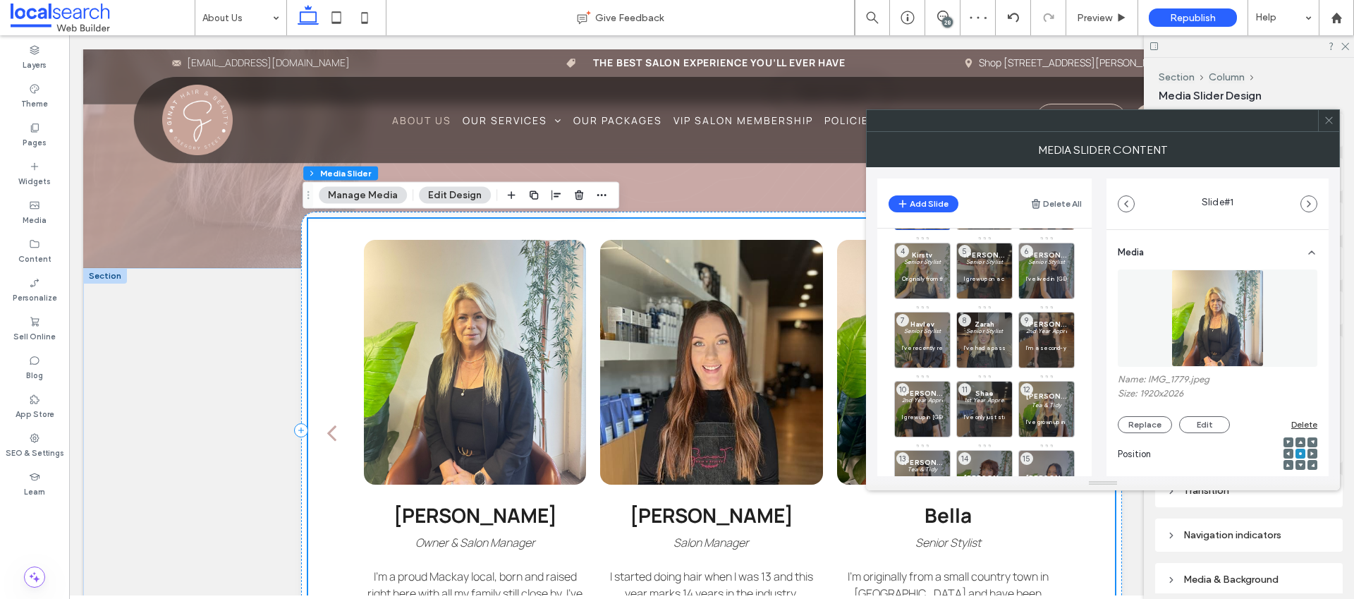
scroll to position [0, 0]
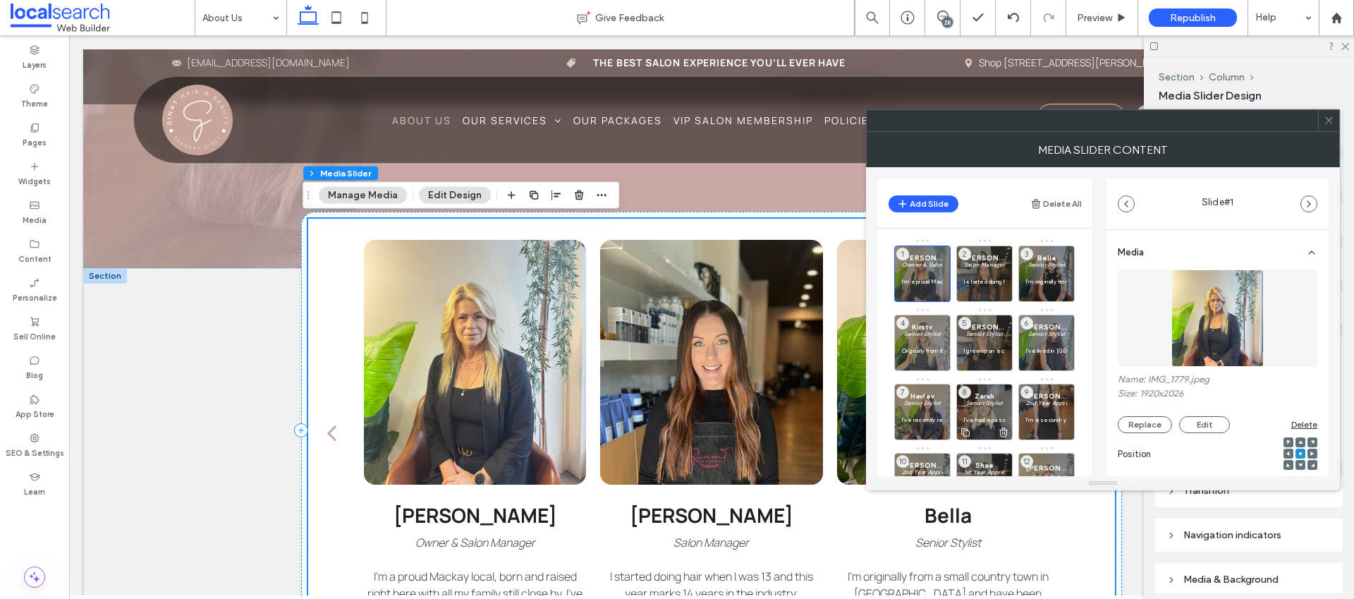
click at [976, 406] on em "Senior Stylist" at bounding box center [984, 402] width 37 height 7
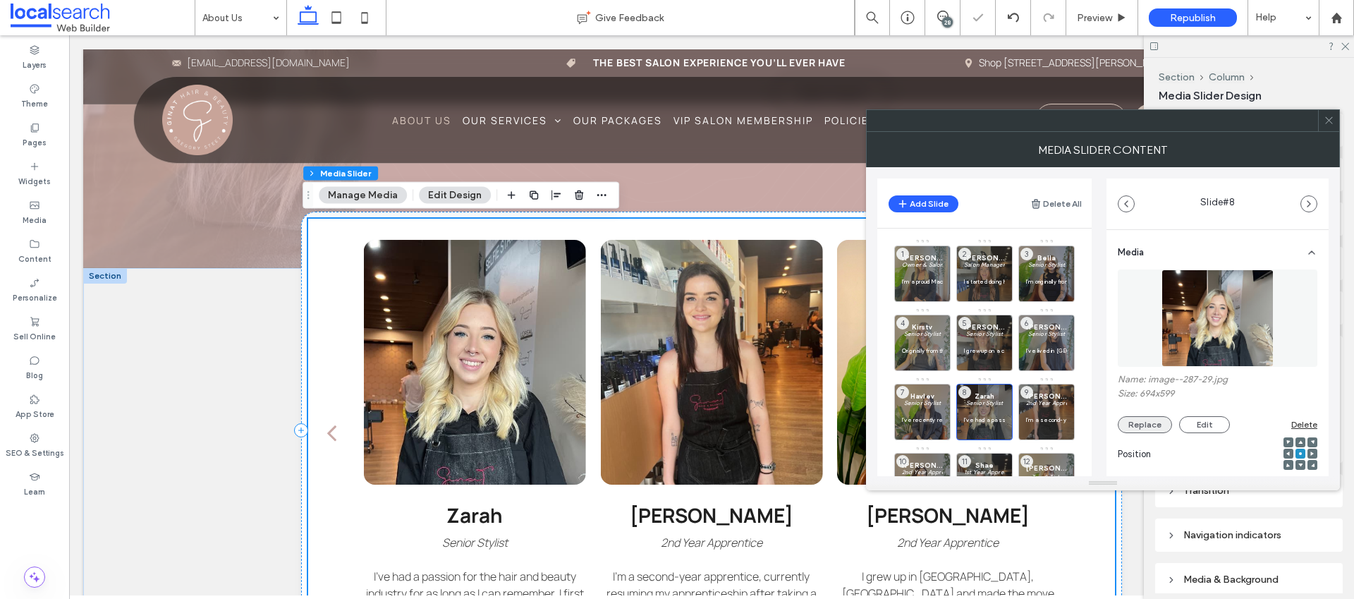
click at [1138, 420] on button "Replace" at bounding box center [1145, 424] width 54 height 17
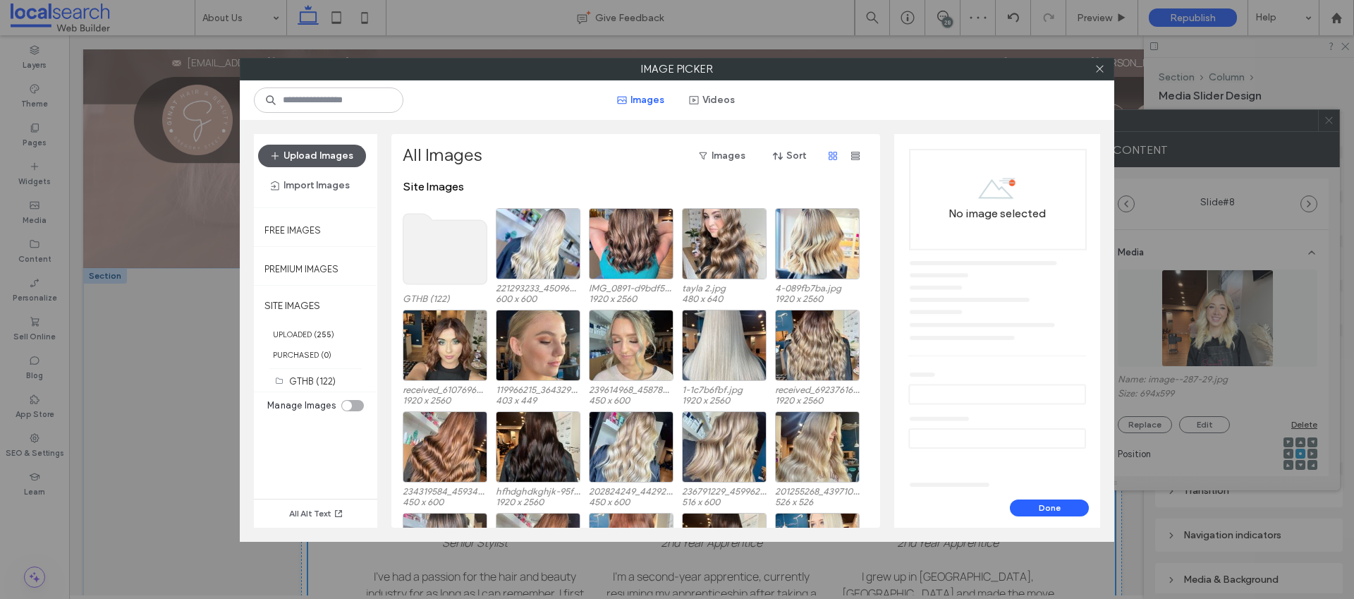
click at [330, 159] on button "Upload Images" at bounding box center [312, 156] width 108 height 23
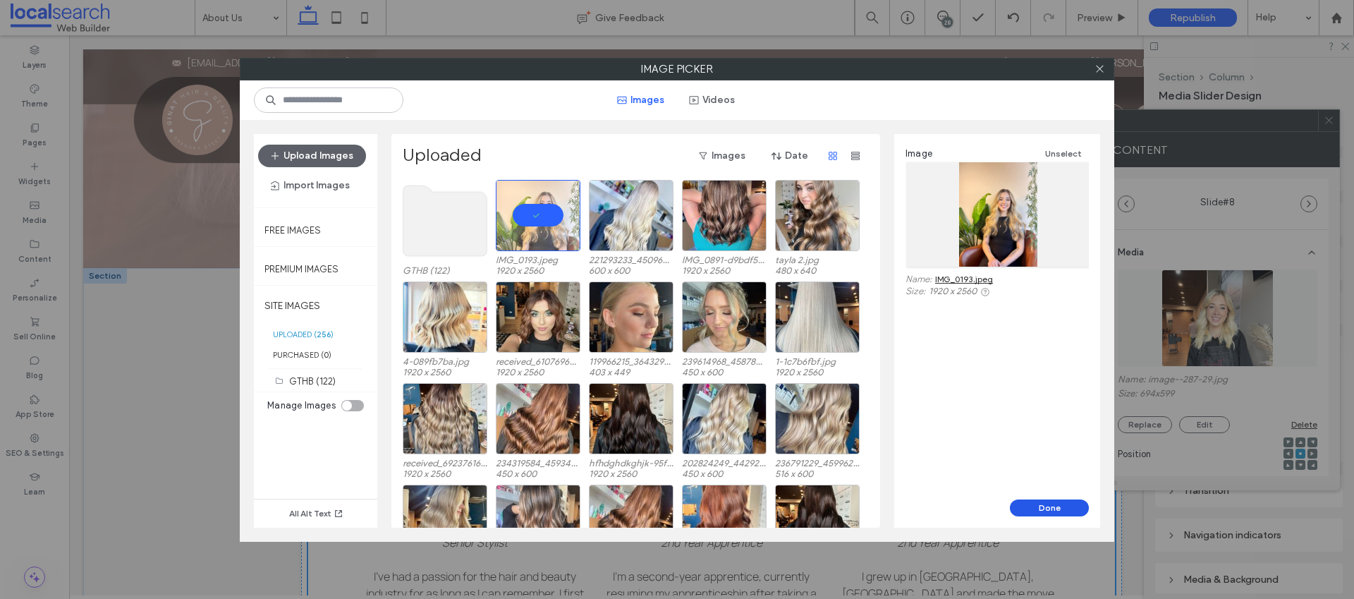
click at [1038, 502] on button "Done" at bounding box center [1049, 507] width 79 height 17
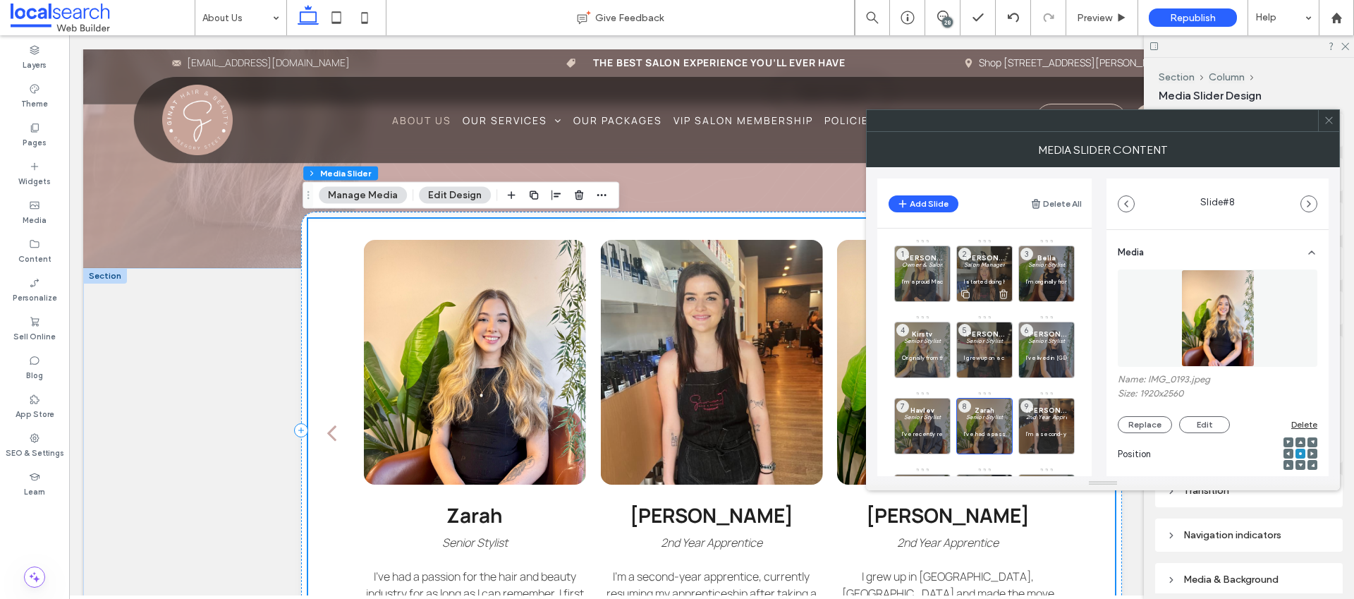
click at [993, 259] on span "Erin" at bounding box center [984, 256] width 41 height 7
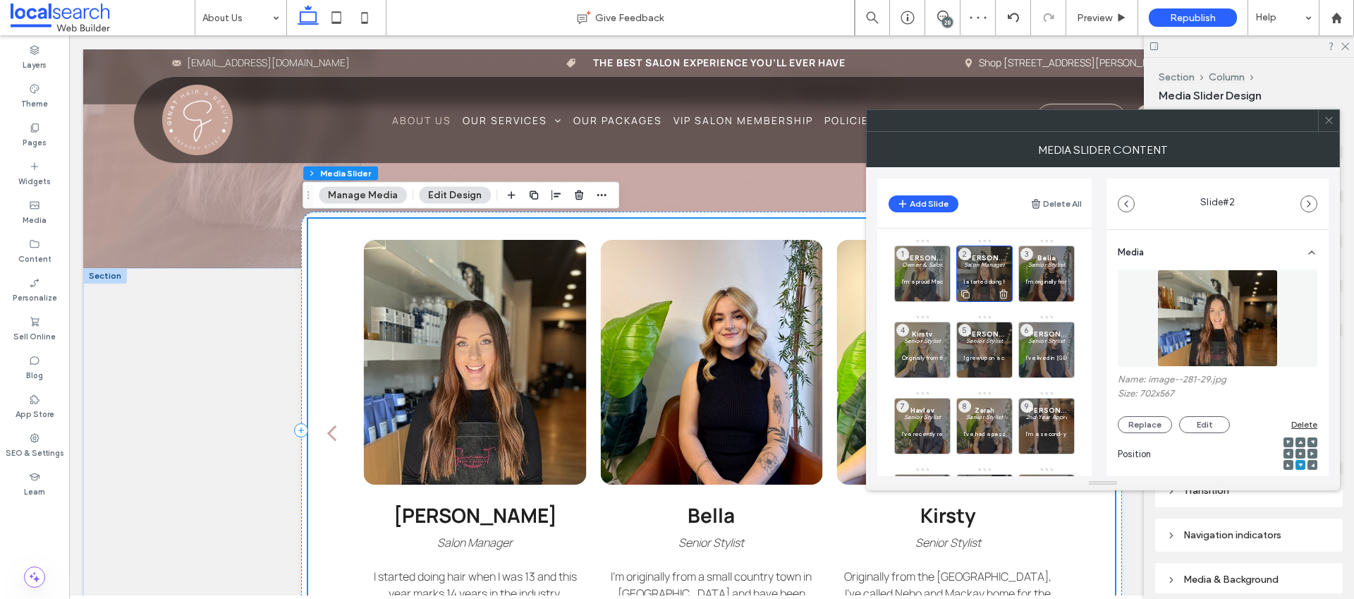
click at [1001, 290] on icon at bounding box center [1003, 294] width 11 height 13
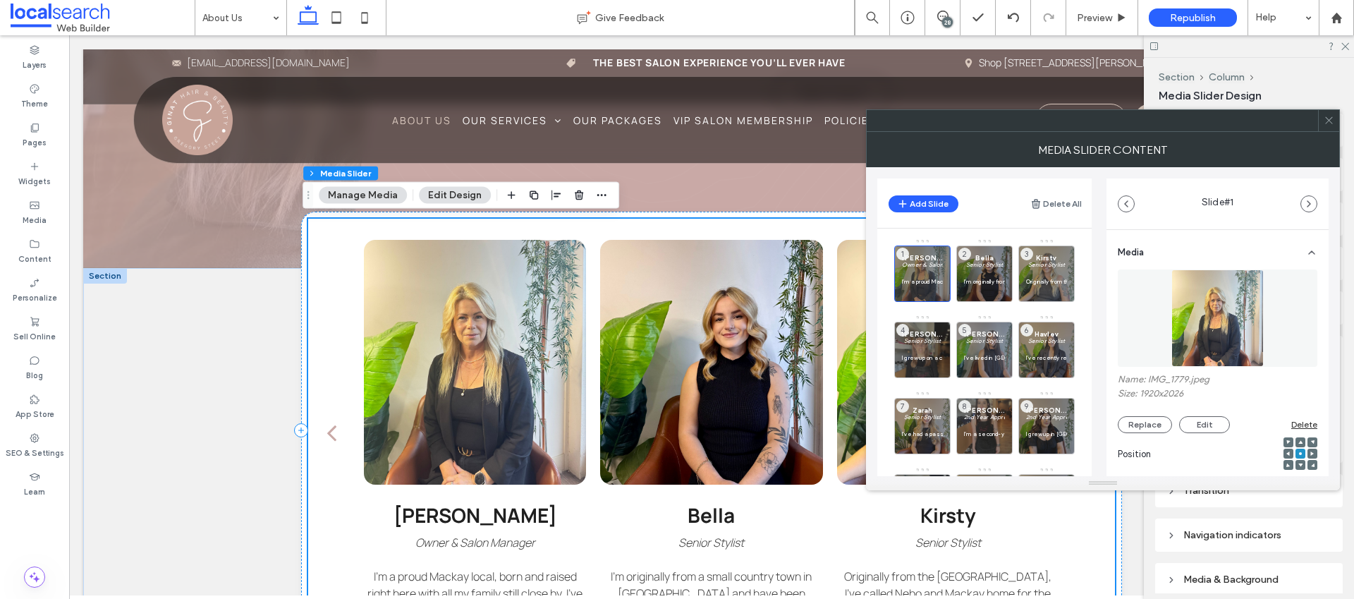
scroll to position [3, 0]
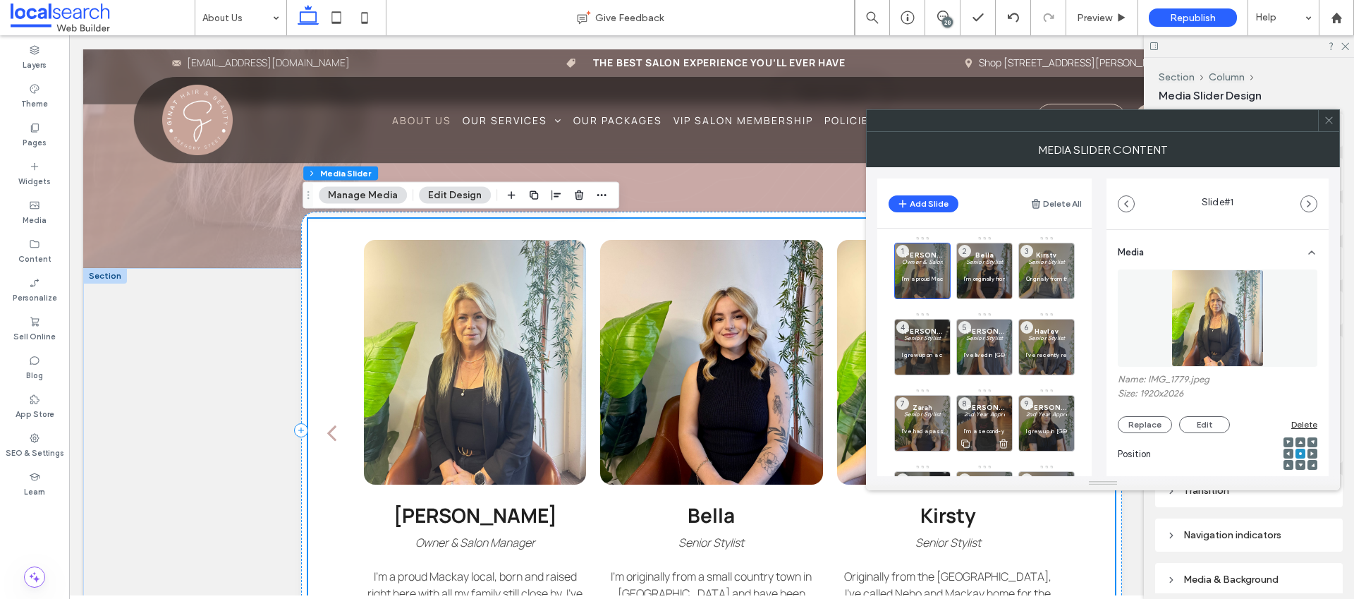
click at [988, 418] on p at bounding box center [984, 422] width 41 height 8
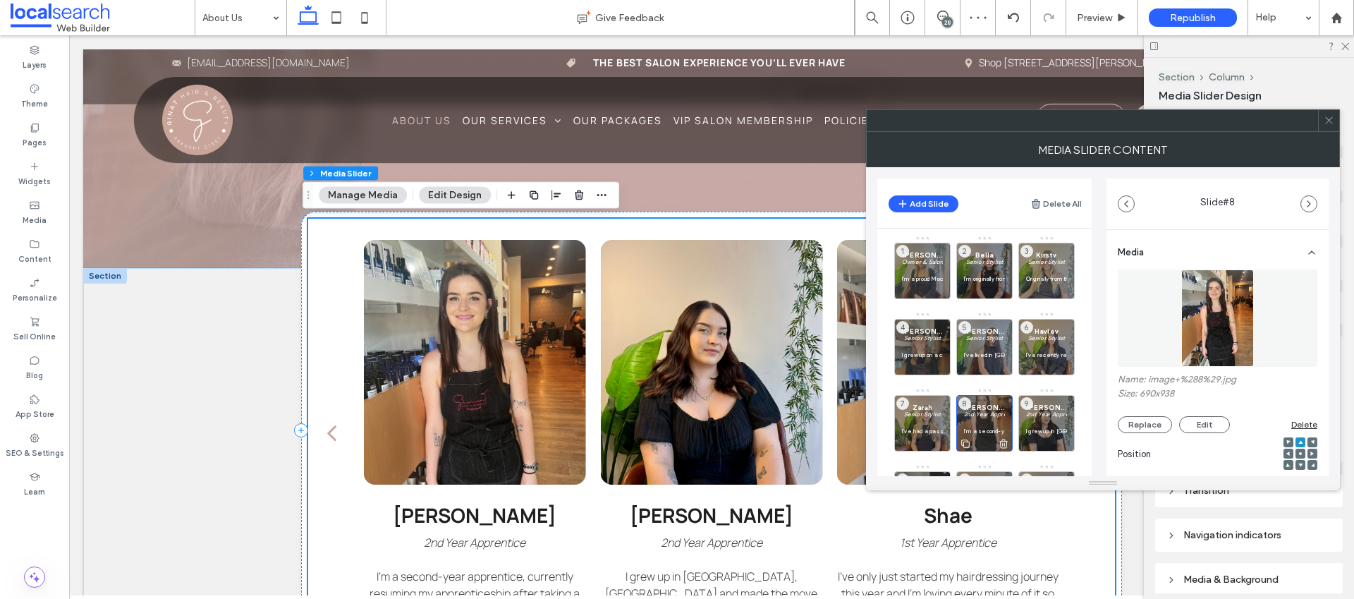
drag, startPoint x: 1002, startPoint y: 437, endPoint x: 1007, endPoint y: 397, distance: 40.5
click at [0, 0] on icon at bounding box center [0, 0] width 0 height 0
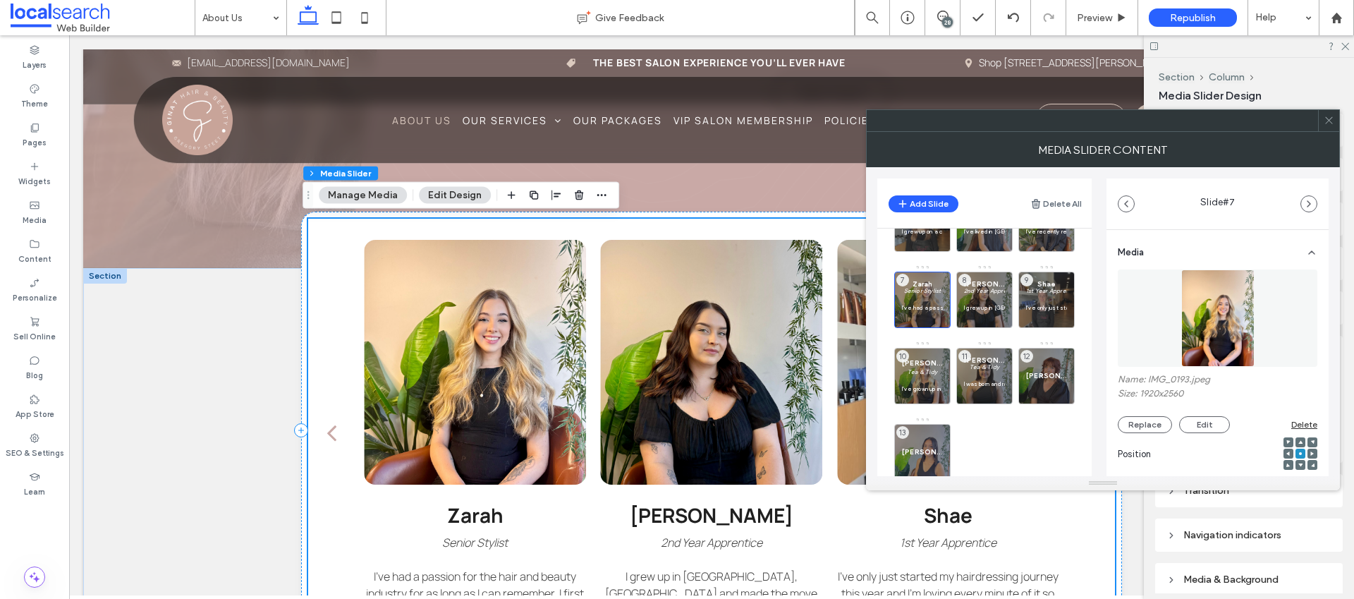
scroll to position [107, 0]
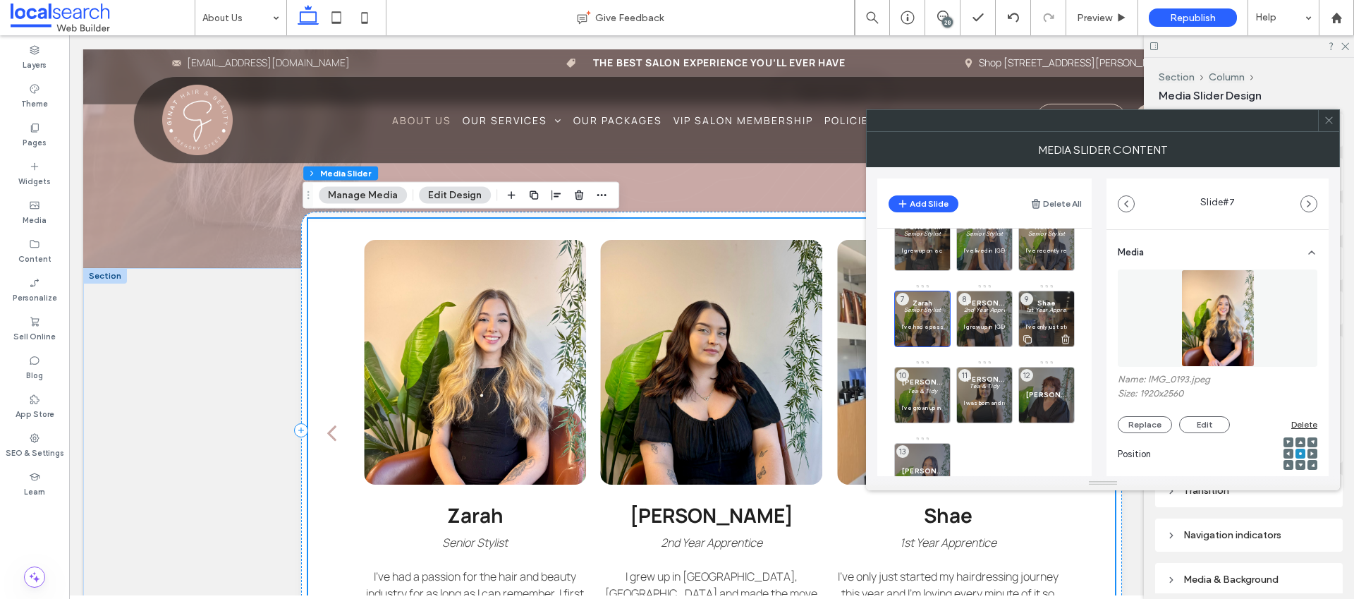
click at [1047, 314] on p at bounding box center [1046, 318] width 41 height 8
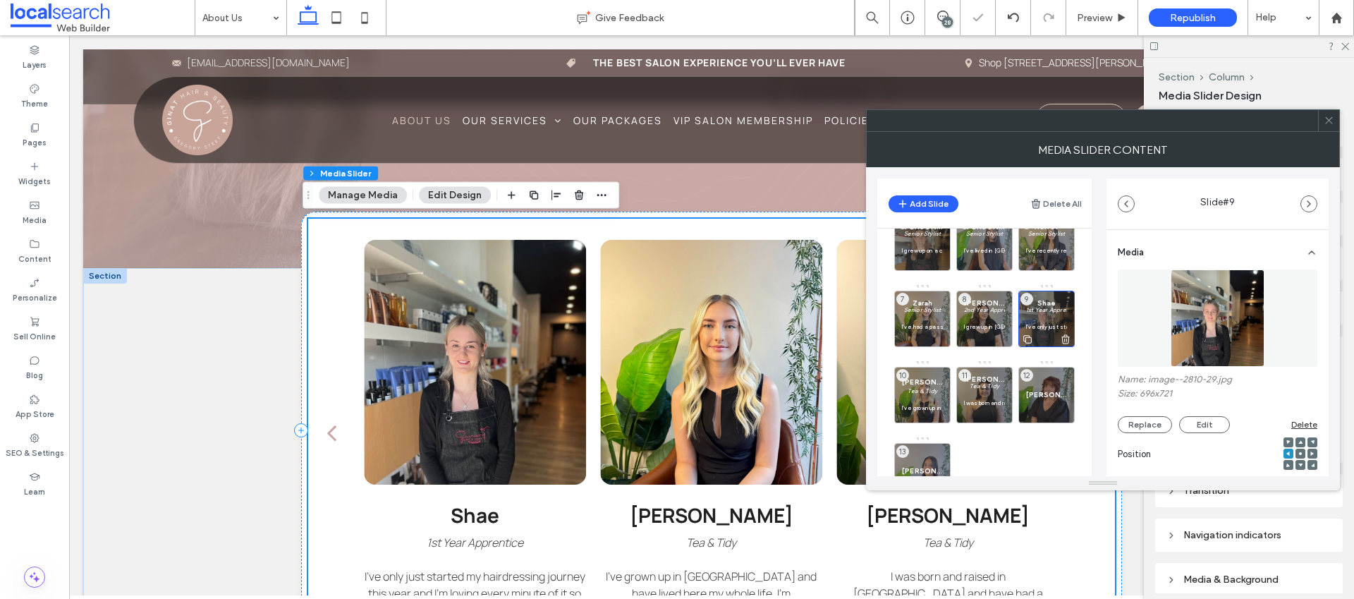
click at [1061, 336] on icon at bounding box center [1065, 339] width 11 height 13
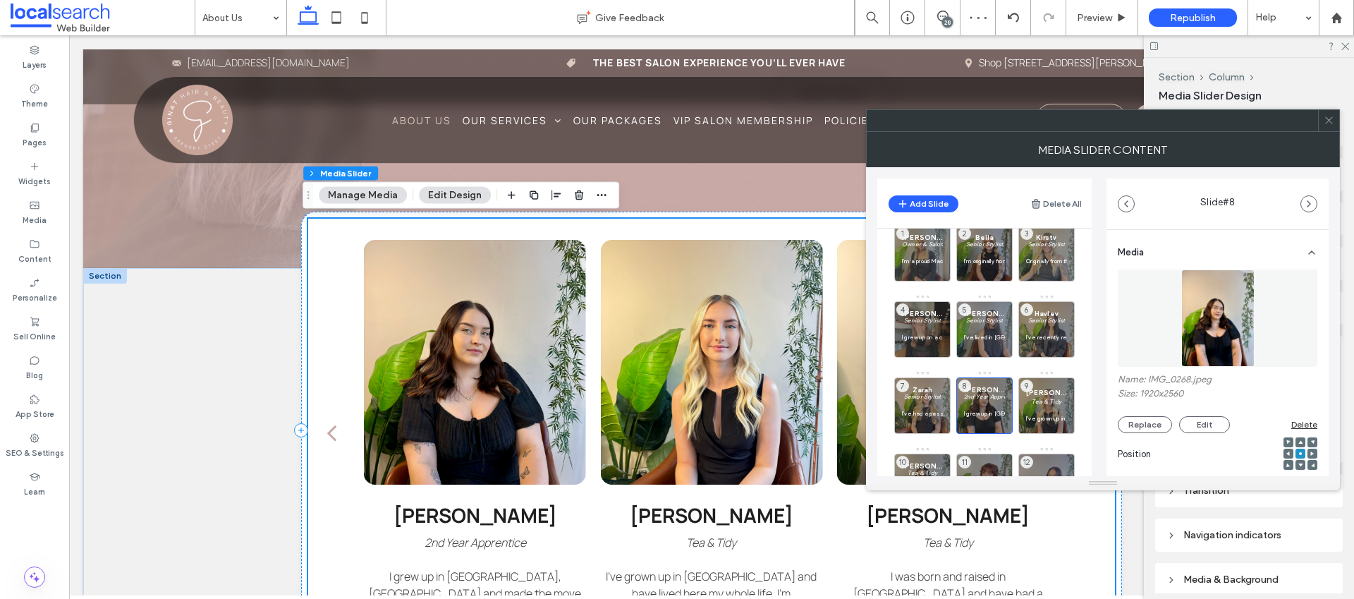
scroll to position [11, 0]
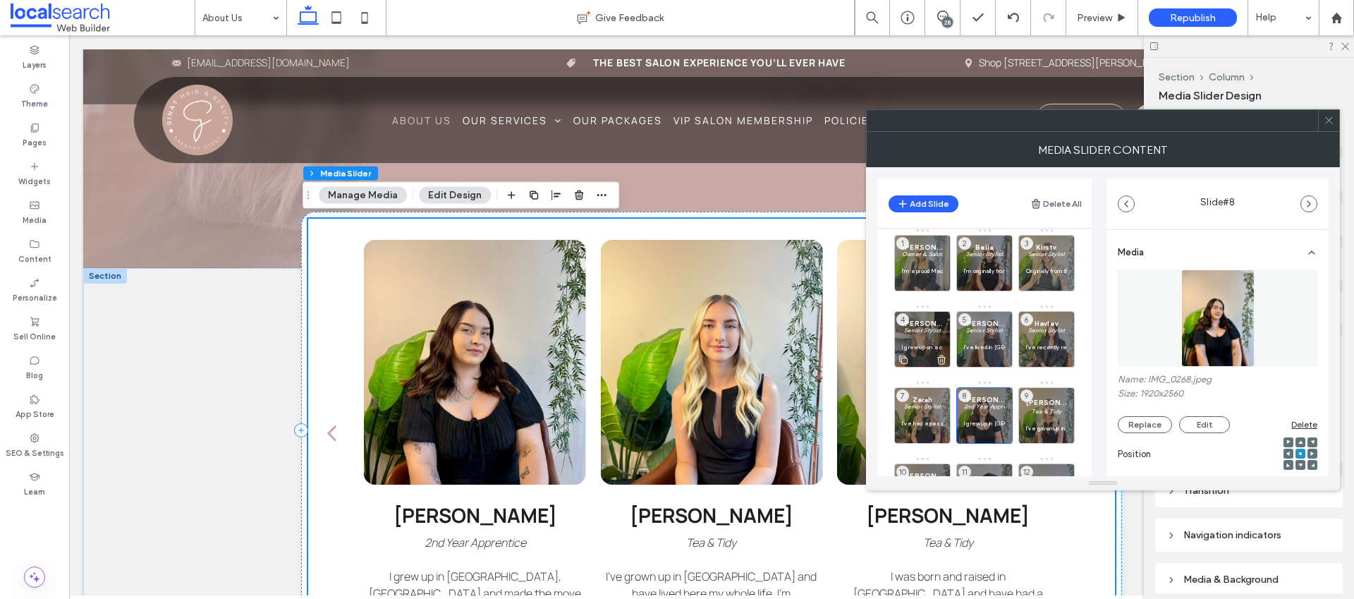
click at [922, 341] on p at bounding box center [922, 338] width 41 height 8
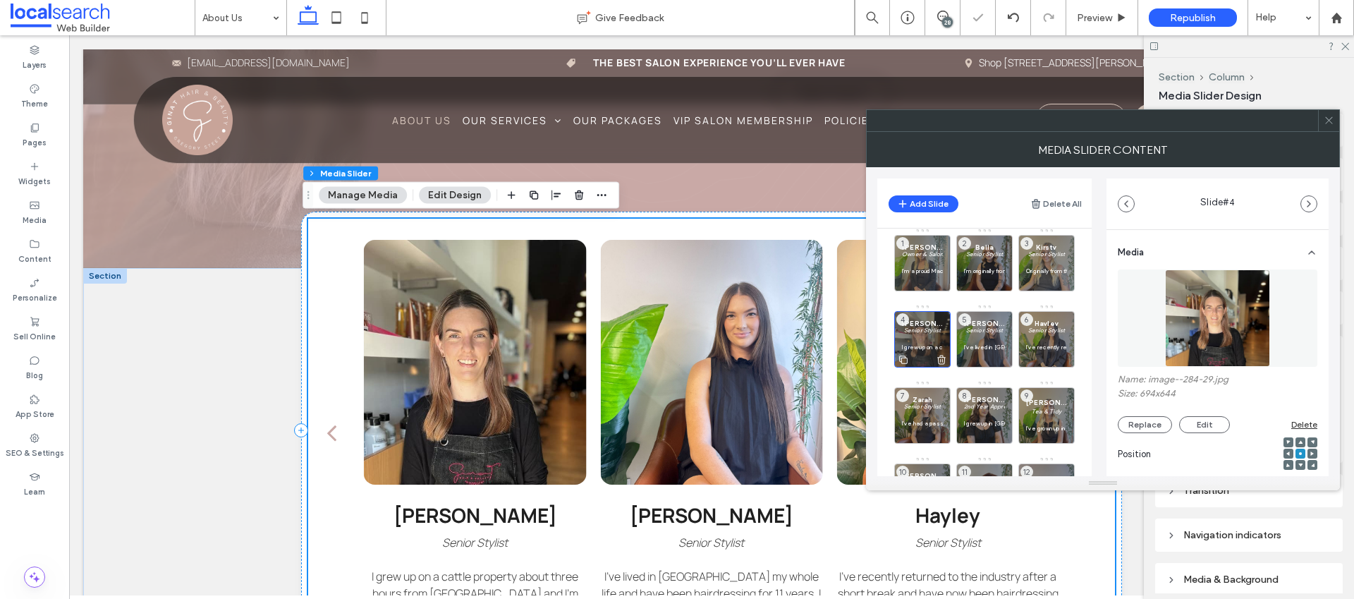
click at [940, 363] on icon at bounding box center [941, 359] width 11 height 13
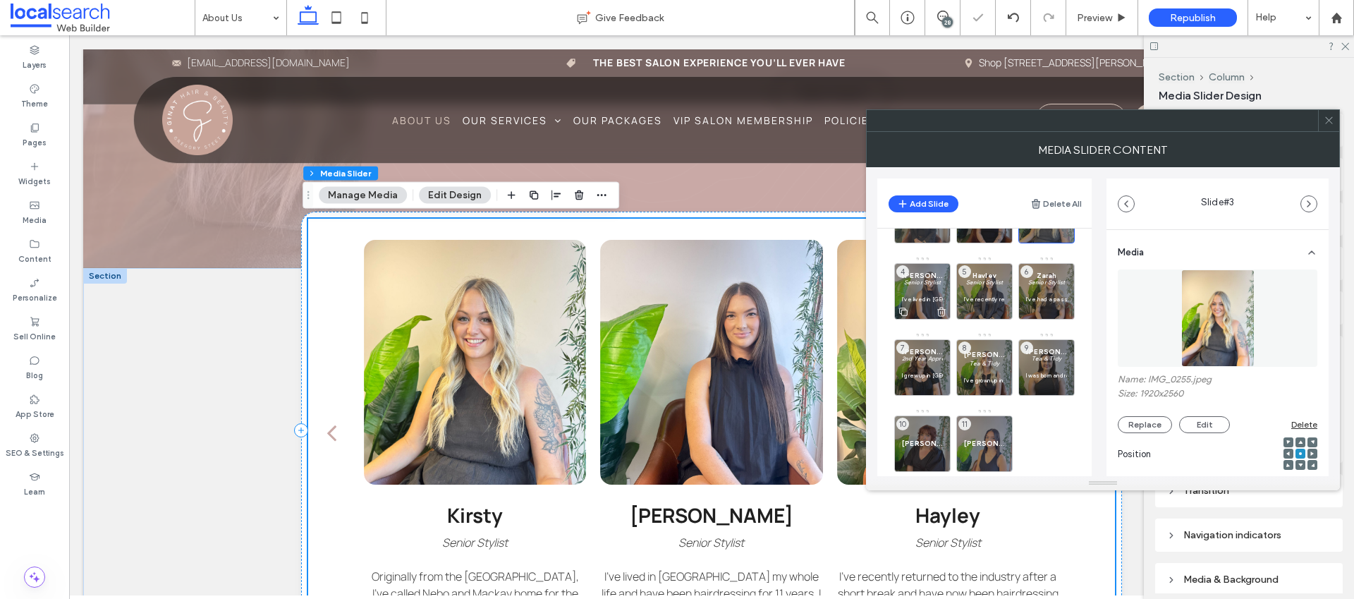
scroll to position [74, 0]
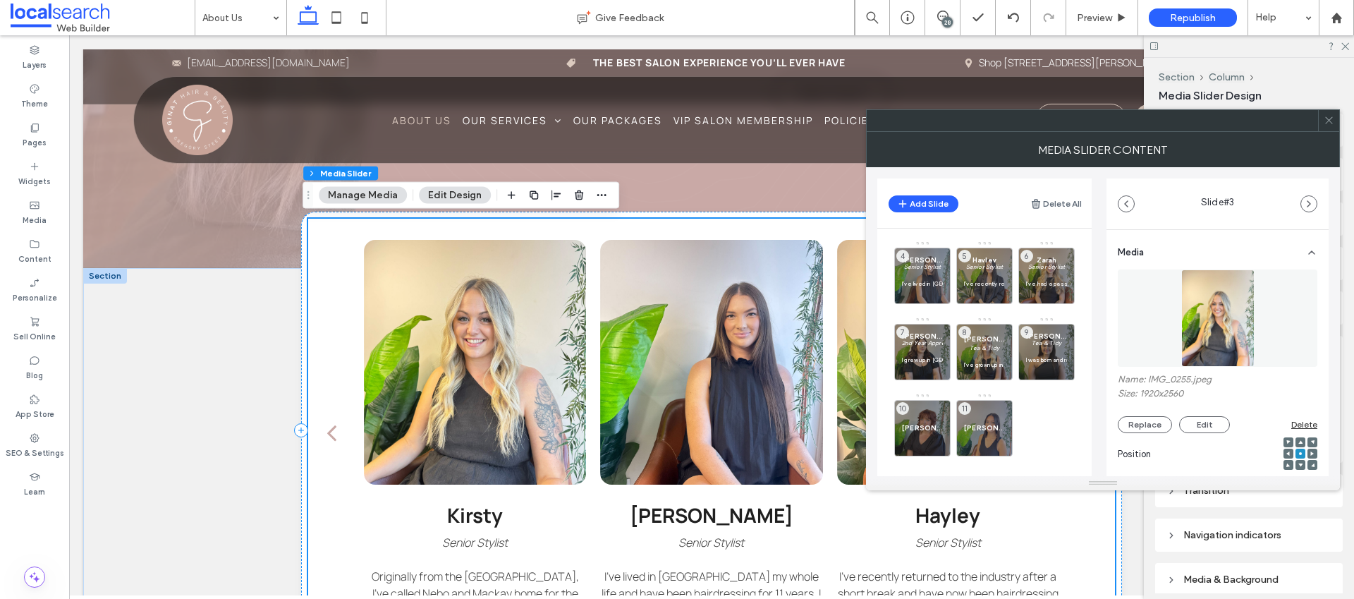
click at [1324, 120] on icon at bounding box center [1329, 120] width 11 height 11
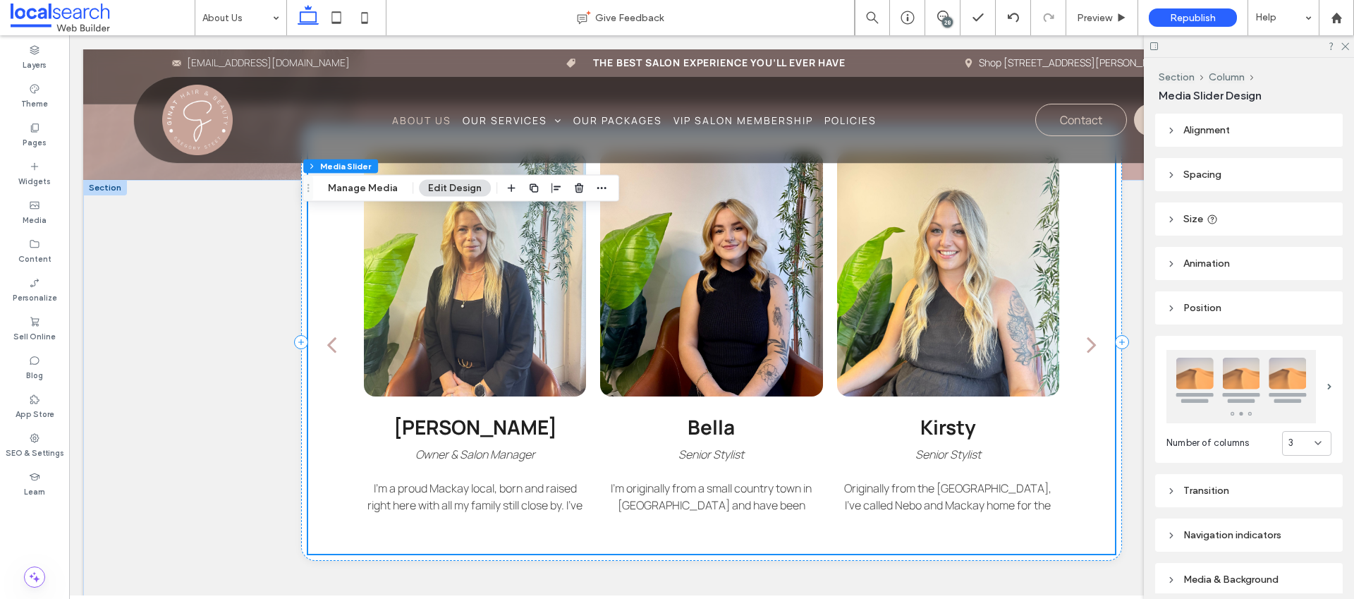
scroll to position [1177, 0]
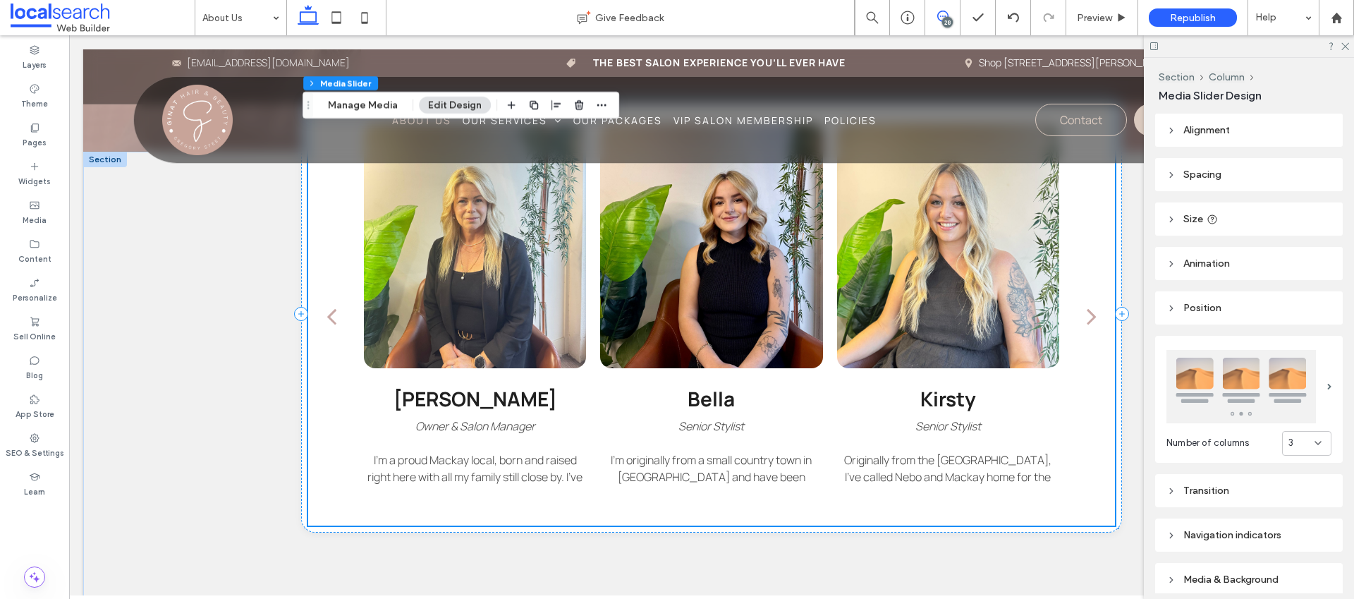
click at [952, 17] on span at bounding box center [942, 16] width 35 height 11
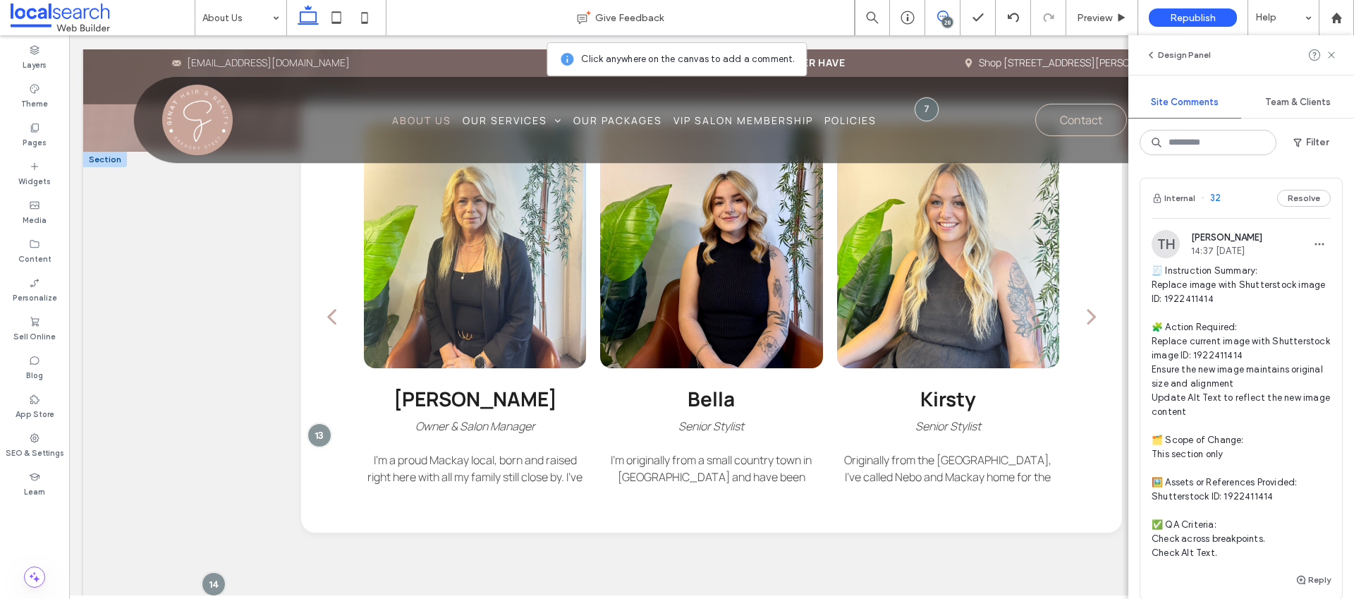
click at [538, 427] on p "Owner & Salon Manager" at bounding box center [475, 426] width 222 height 17
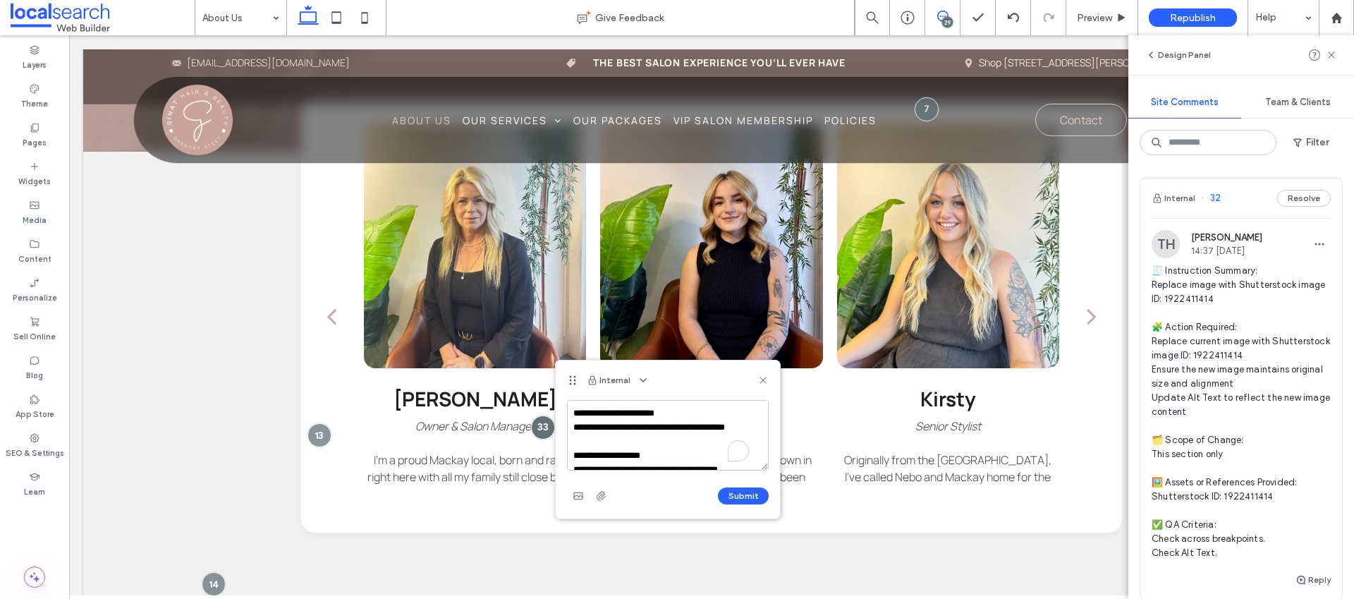
scroll to position [329, 0]
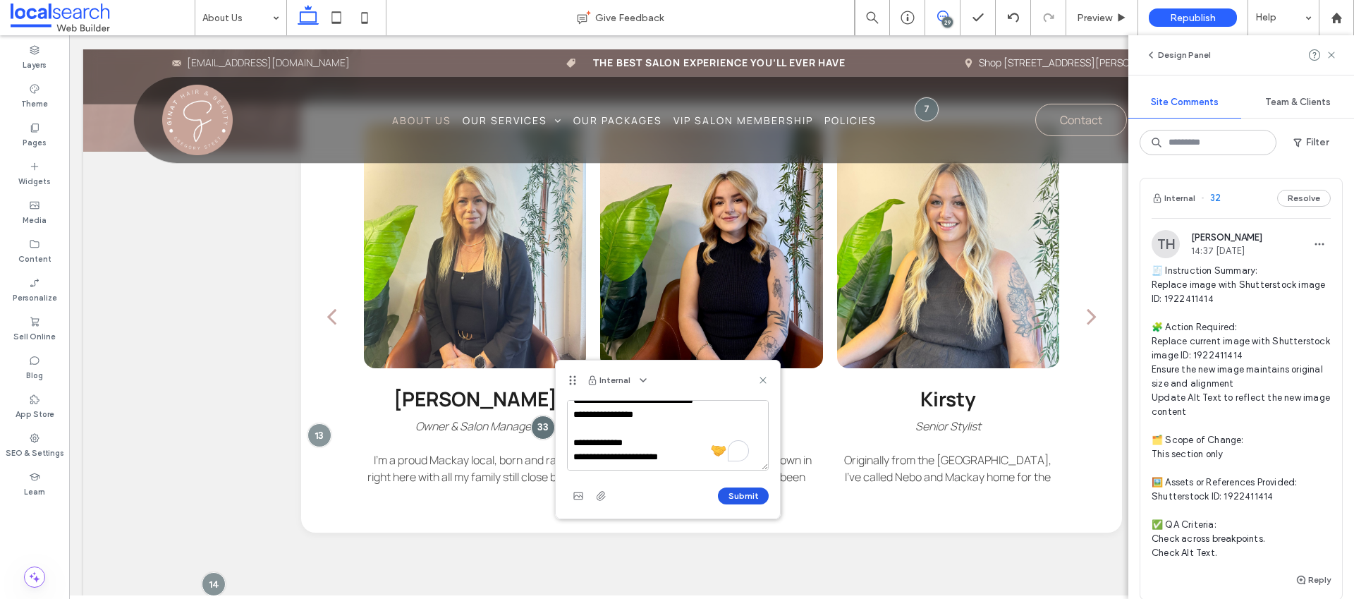
type textarea "**********"
click at [760, 494] on button "Submit" at bounding box center [743, 495] width 51 height 17
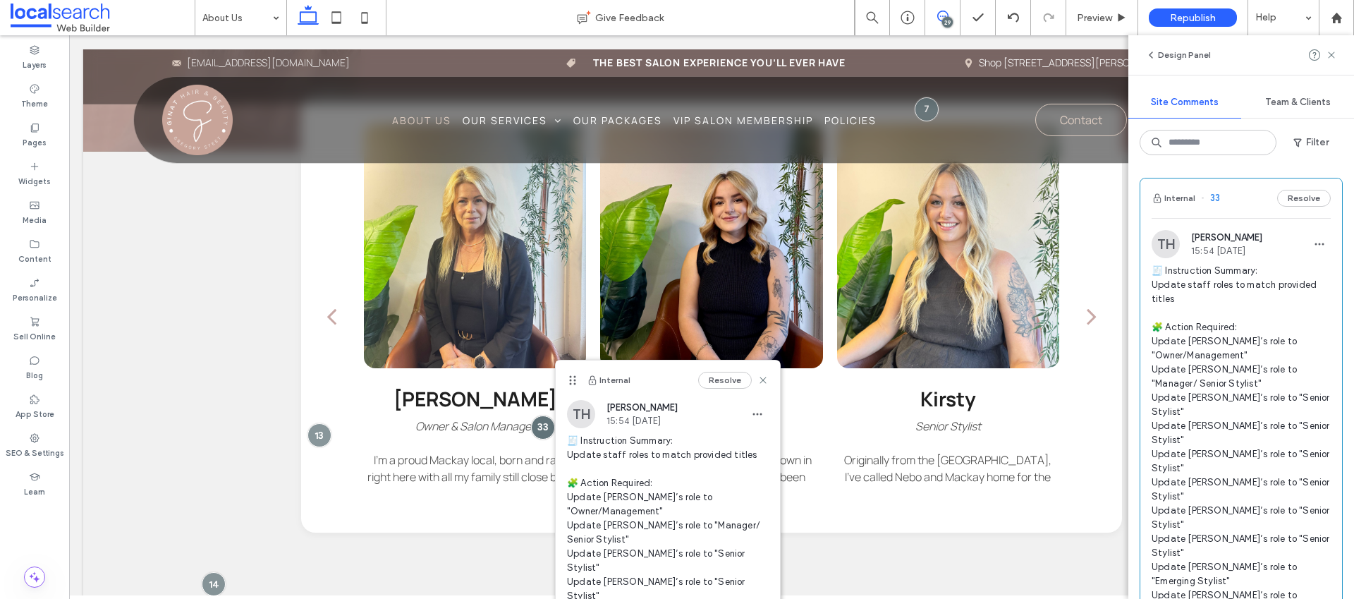
scroll to position [0, 0]
click at [1326, 54] on icon at bounding box center [1331, 54] width 11 height 11
